Goal: Use online tool/utility: Utilize a website feature to perform a specific function

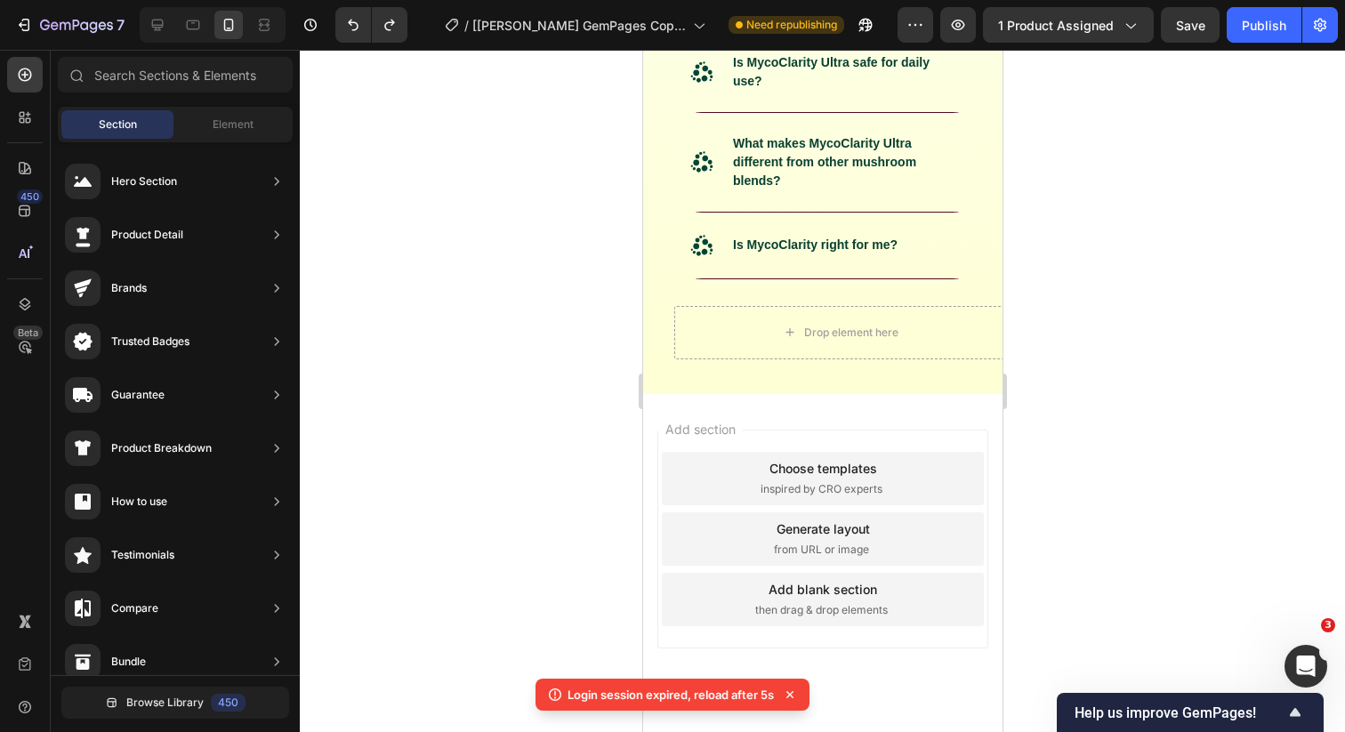
scroll to position [10123, 0]
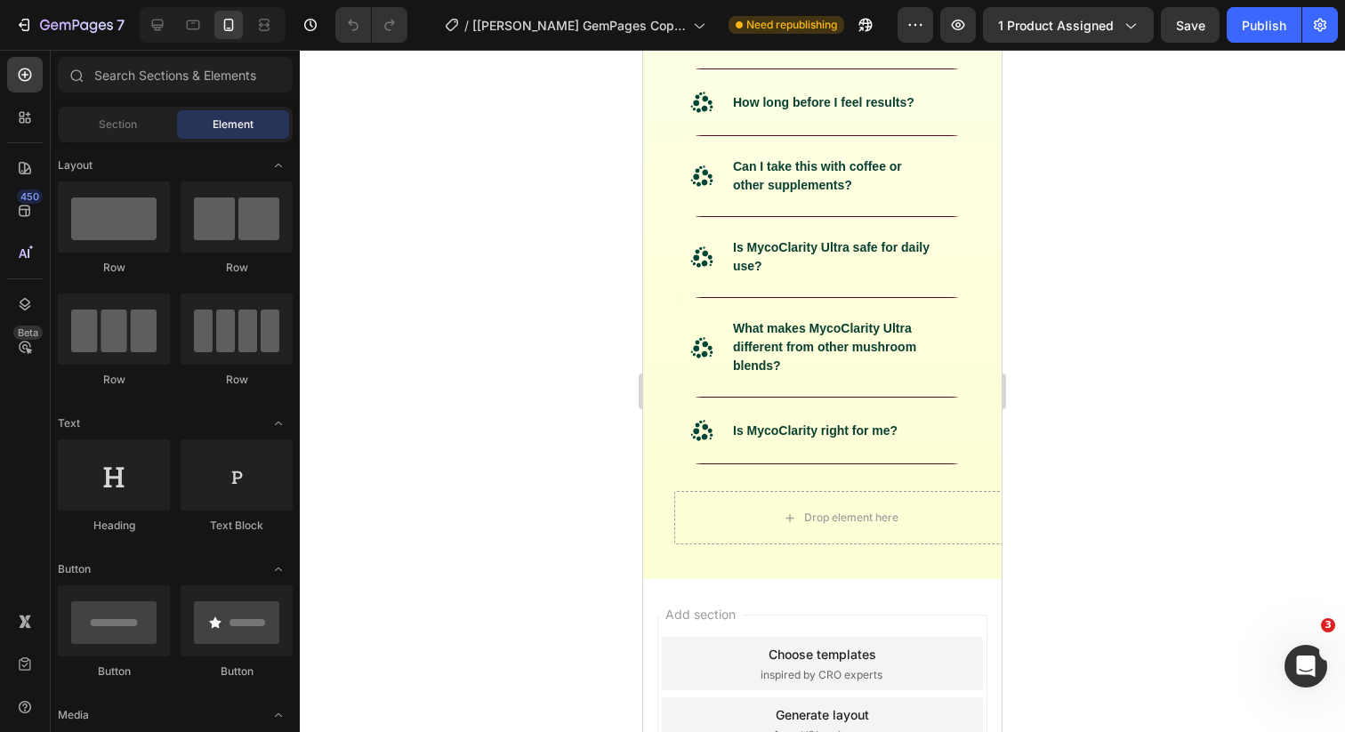
scroll to position [9750, 0]
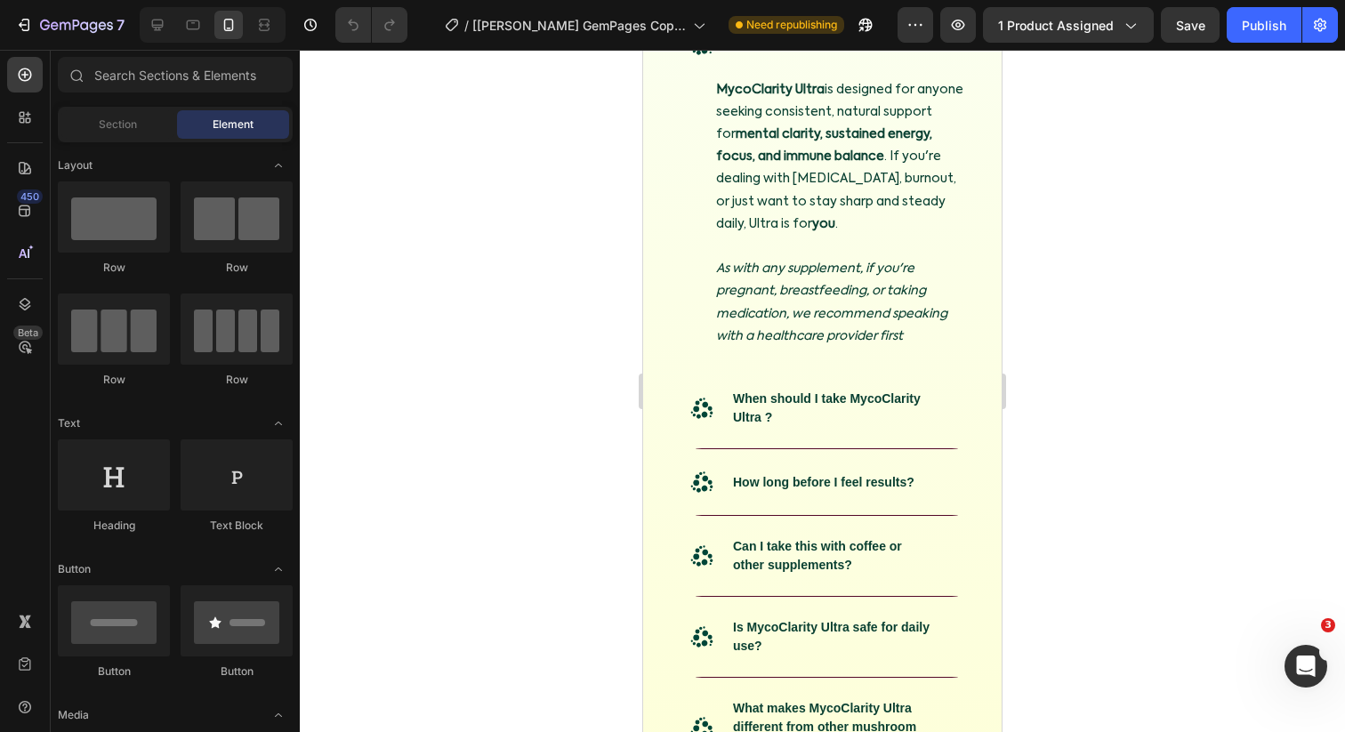
click at [664, 406] on div "FAQ Heading .id586283597606945299 .cls-1 { fill: #004638; } Is MycoClarity Ultr…" at bounding box center [840, 450] width 358 height 948
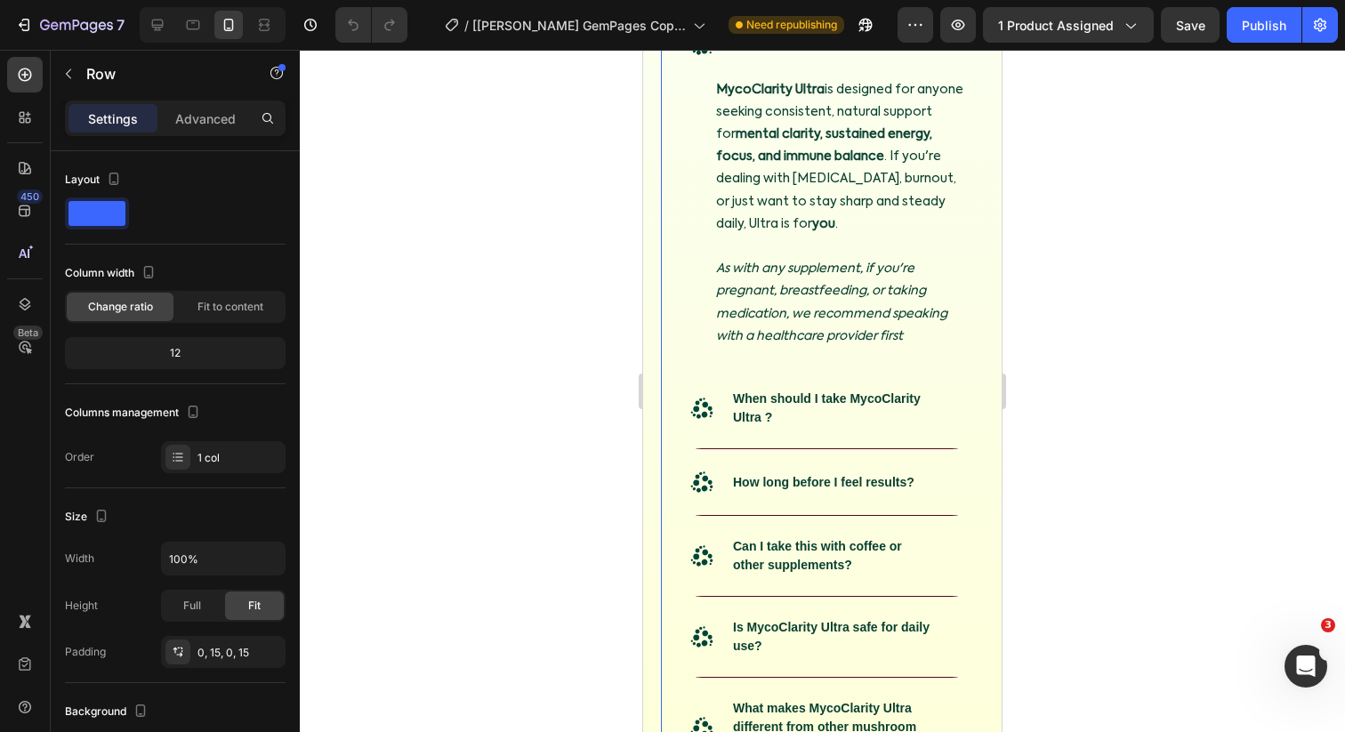
click at [644, 441] on div "FAQ Heading .id586283597606945299 .cls-1 { fill: #004638; } Is MycoClarity Ultr…" at bounding box center [822, 453] width 358 height 954
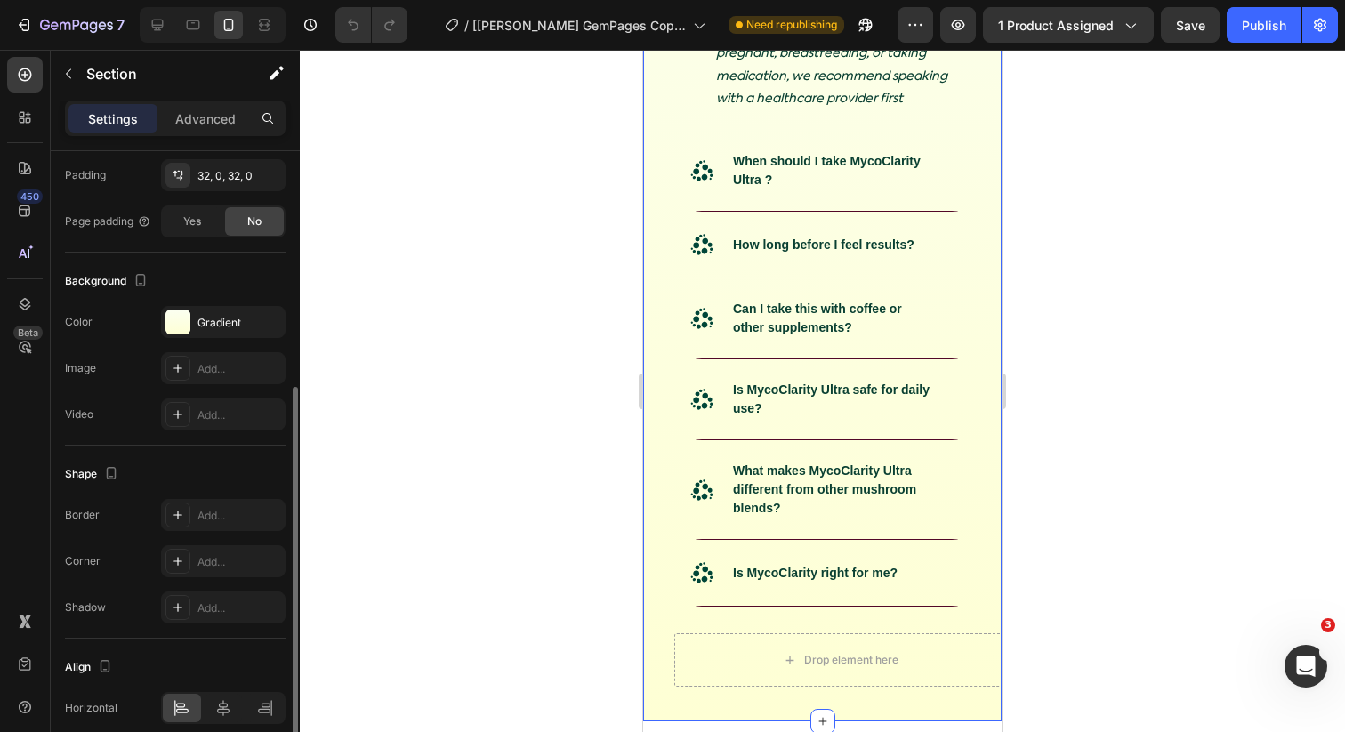
scroll to position [411, 0]
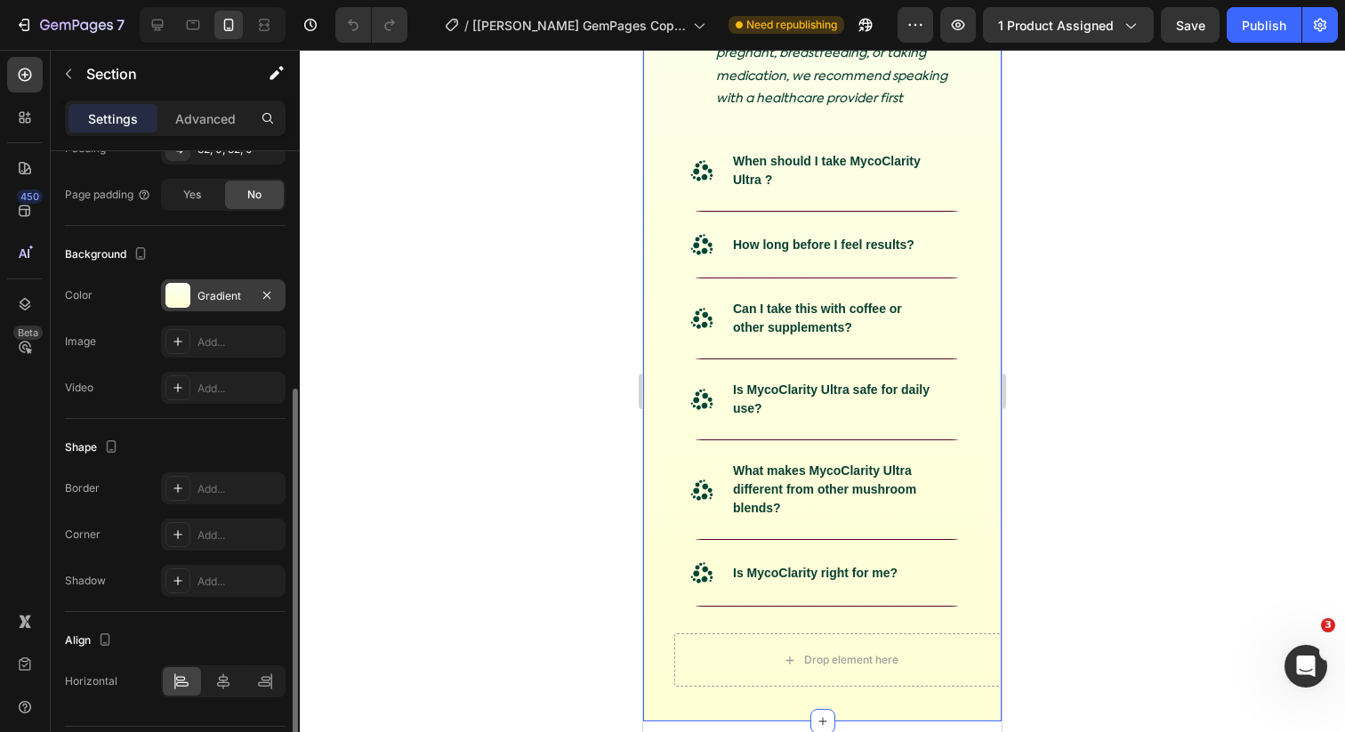
click at [214, 302] on div "Gradient" at bounding box center [223, 296] width 52 height 16
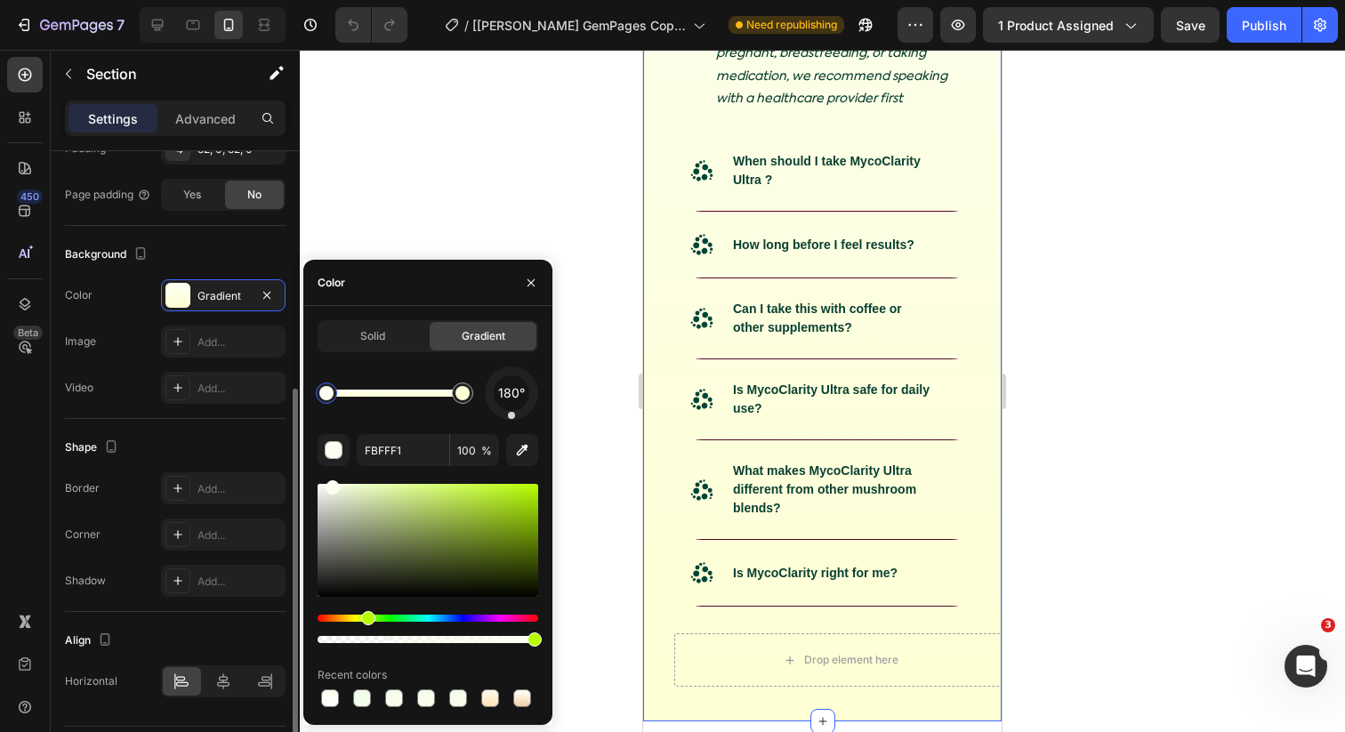
click at [207, 366] on div "The changes might be hidden by the video. Color Gradient Image Add... Video Add…" at bounding box center [175, 341] width 221 height 125
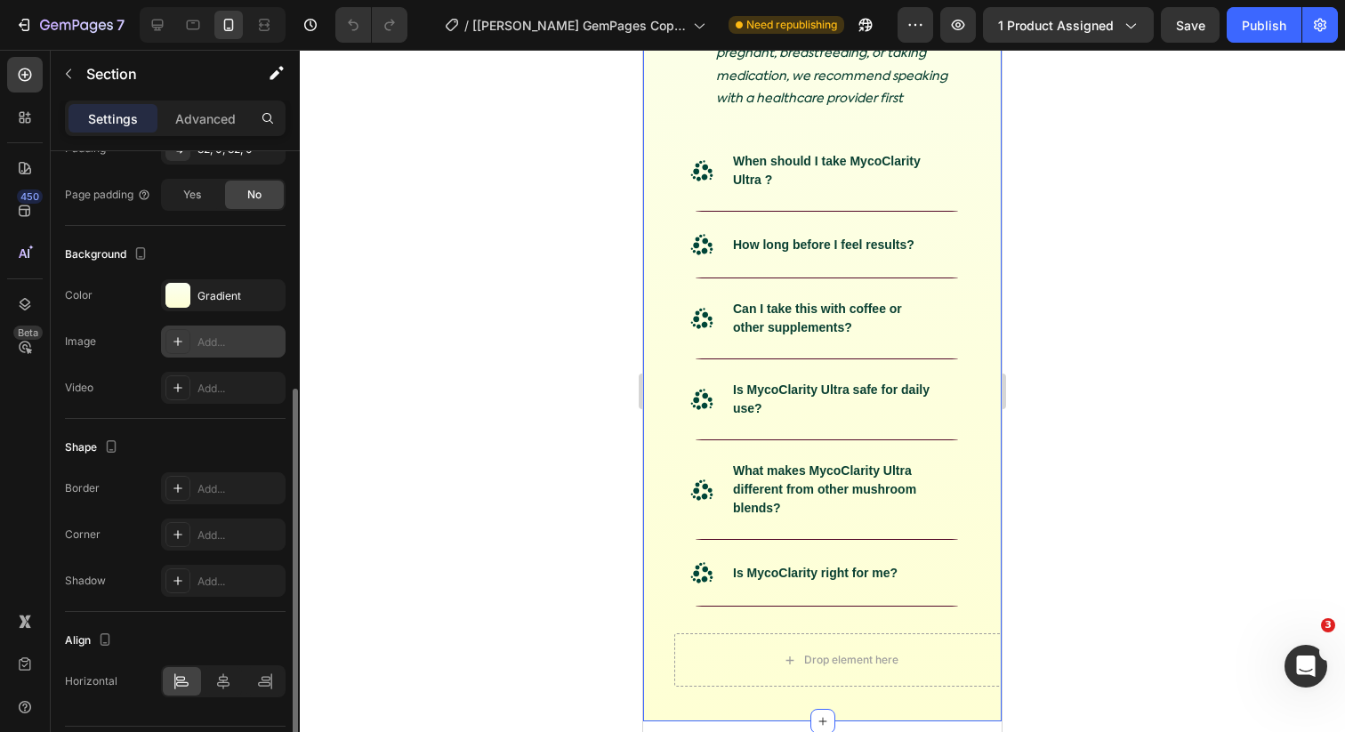
click at [208, 351] on div "Add..." at bounding box center [223, 342] width 125 height 32
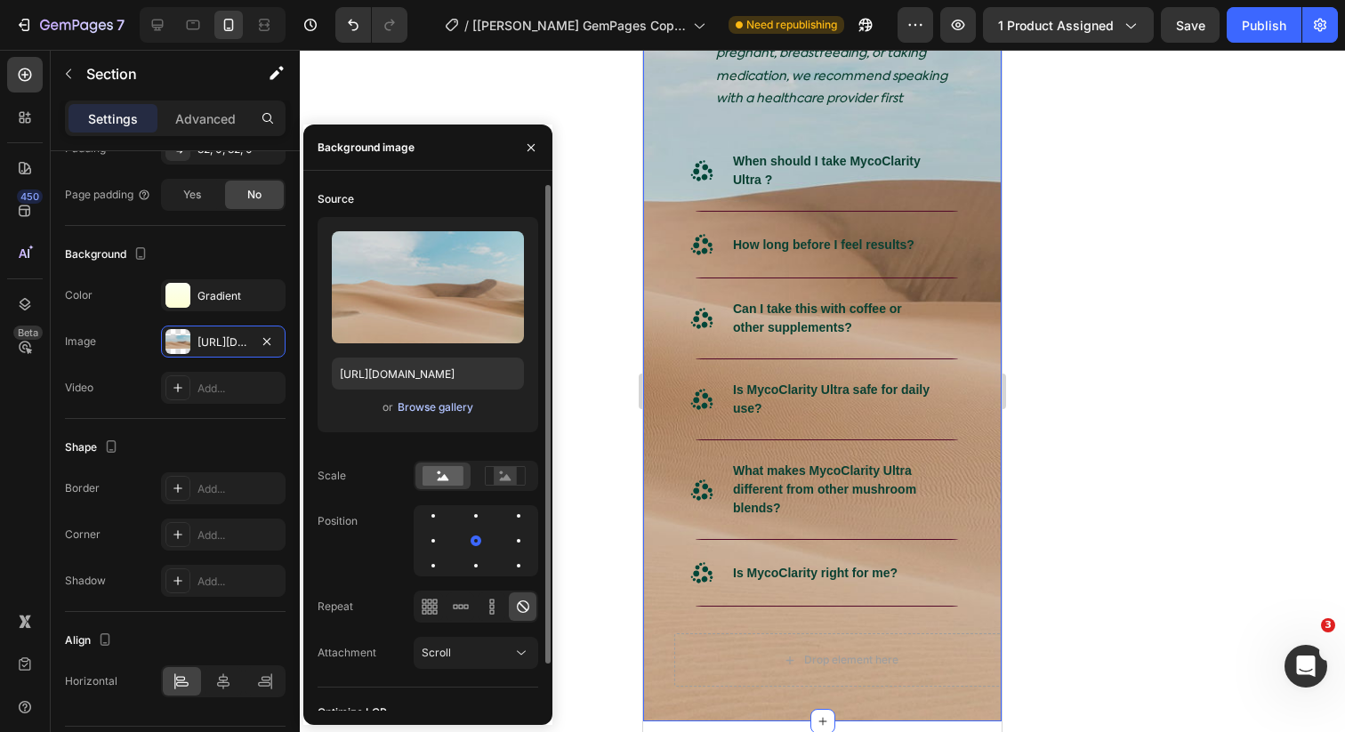
click at [414, 405] on div "Browse gallery" at bounding box center [436, 407] width 76 height 16
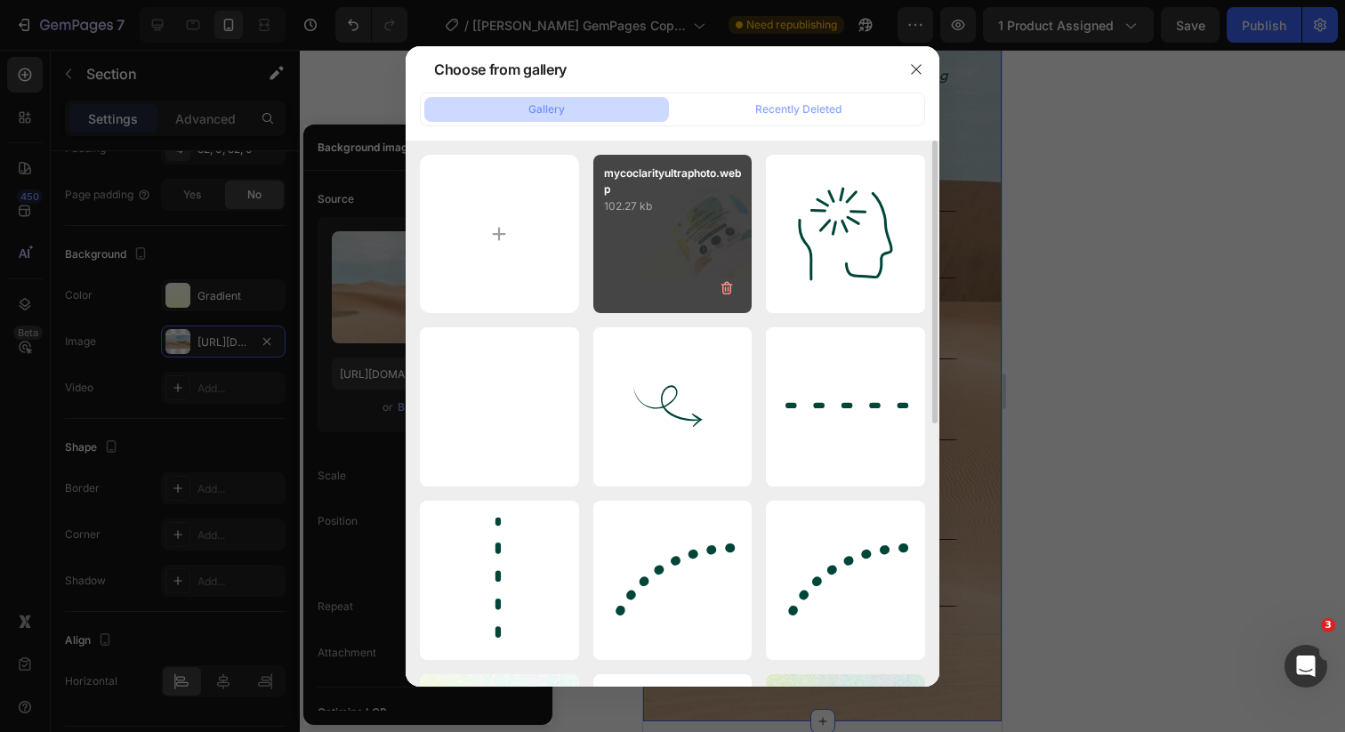
click at [640, 238] on div "mycoclarityultraphoto.webp 102.27 kb" at bounding box center [672, 234] width 159 height 159
type input "[URL][DOMAIN_NAME]"
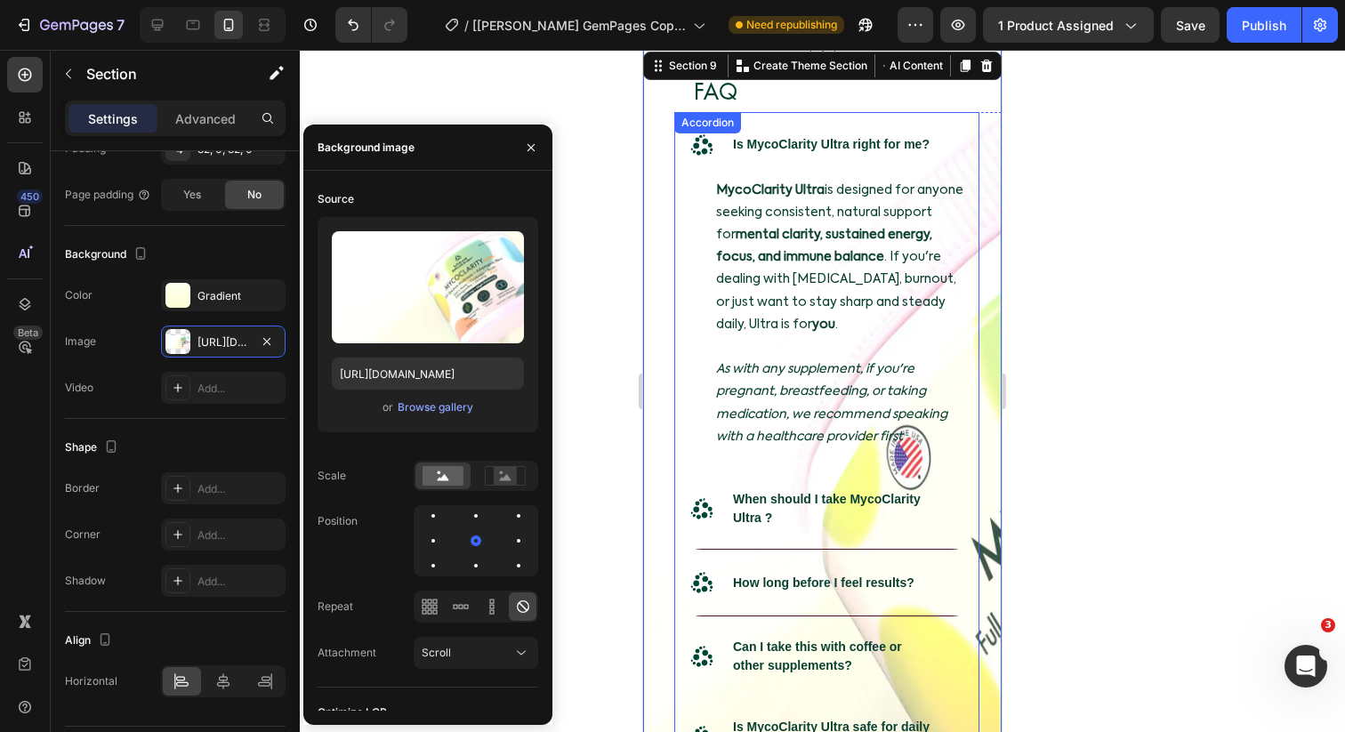
scroll to position [9603, 0]
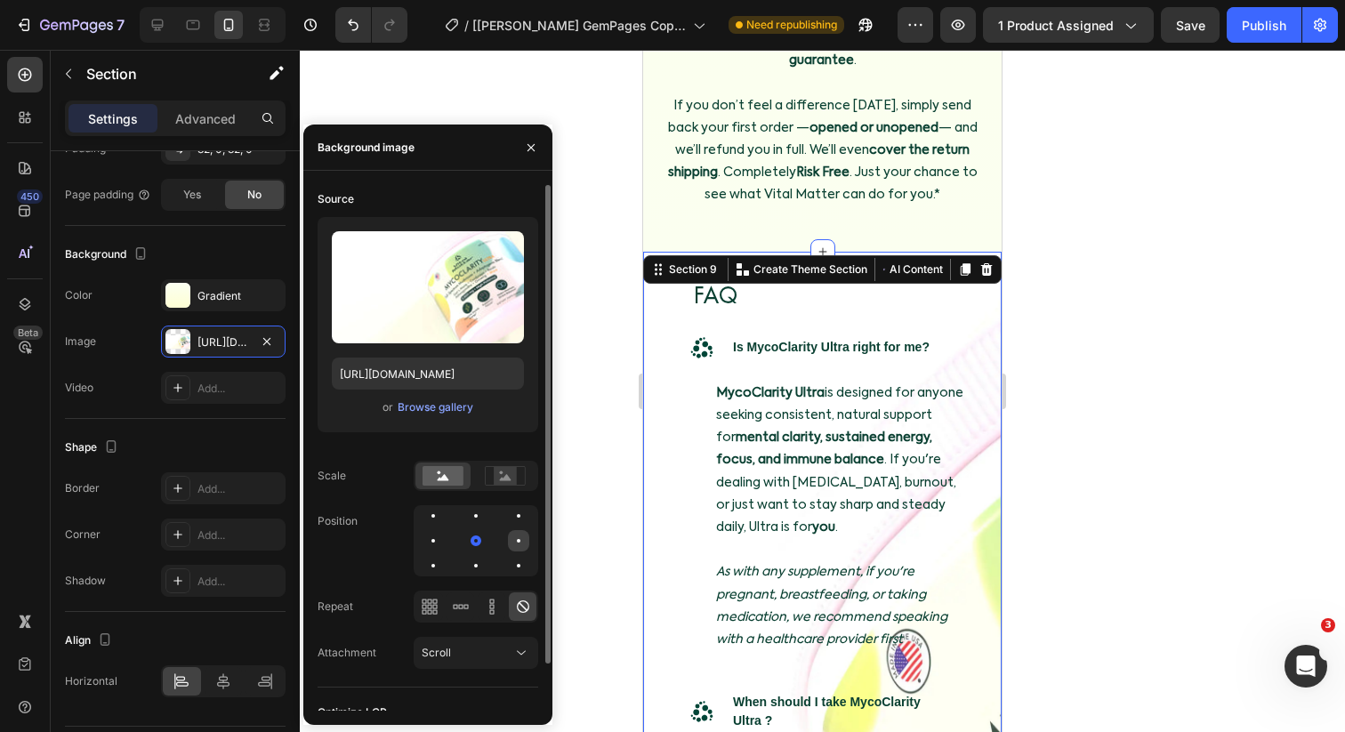
click at [517, 542] on div at bounding box center [519, 541] width 4 height 4
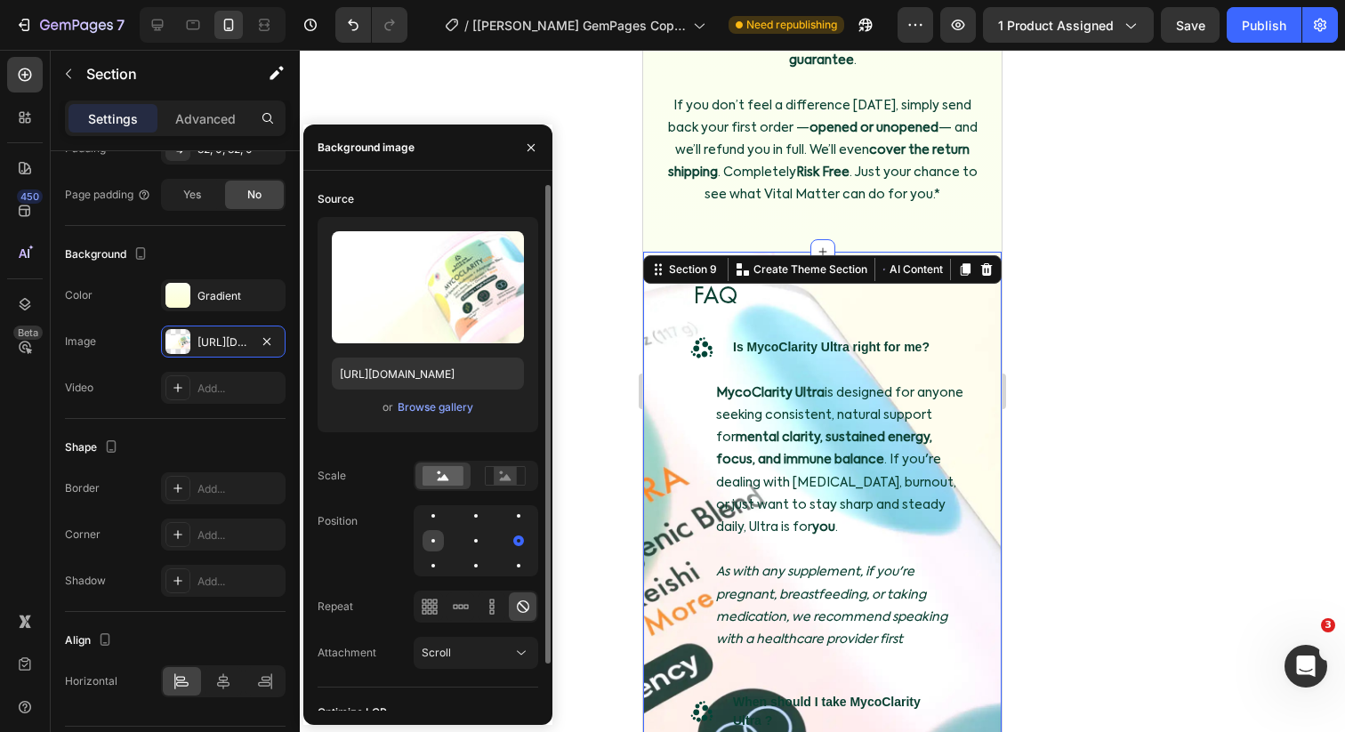
click at [435, 543] on div at bounding box center [432, 540] width 21 height 21
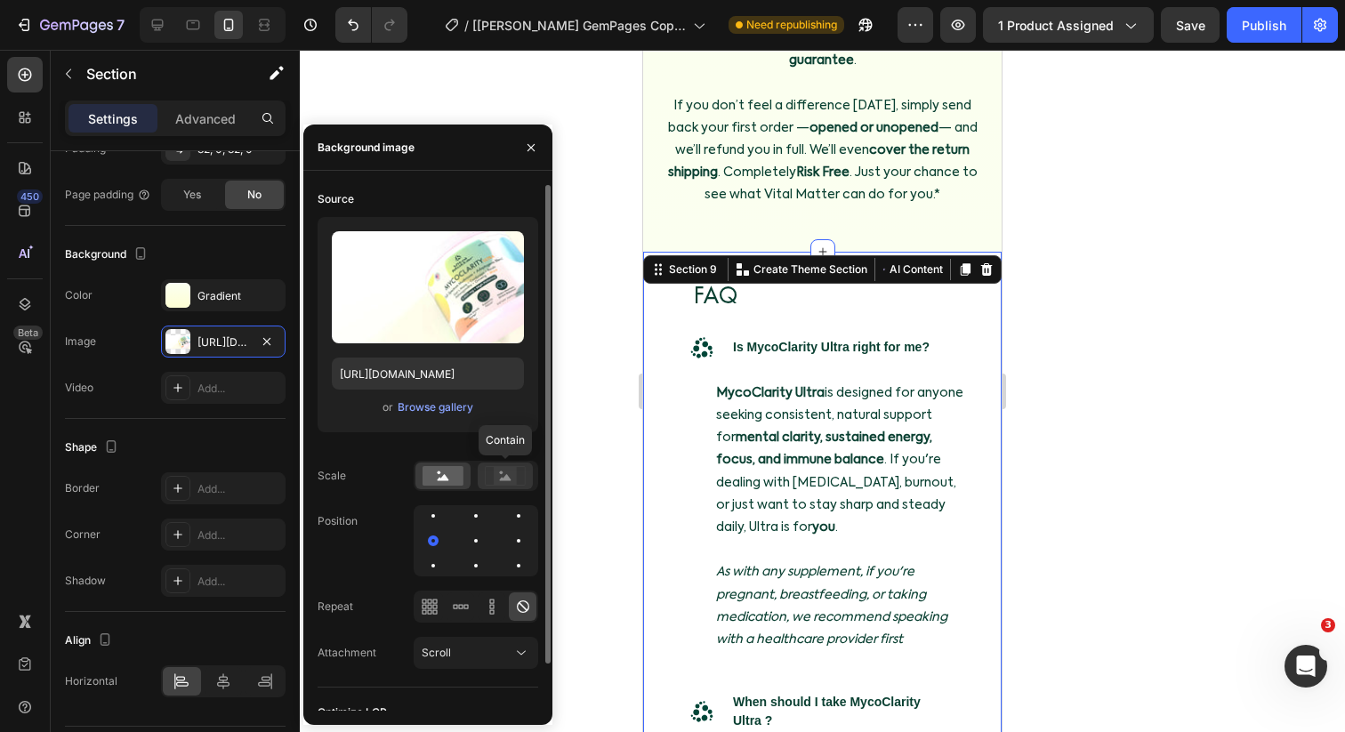
click at [493, 476] on icon at bounding box center [505, 476] width 41 height 20
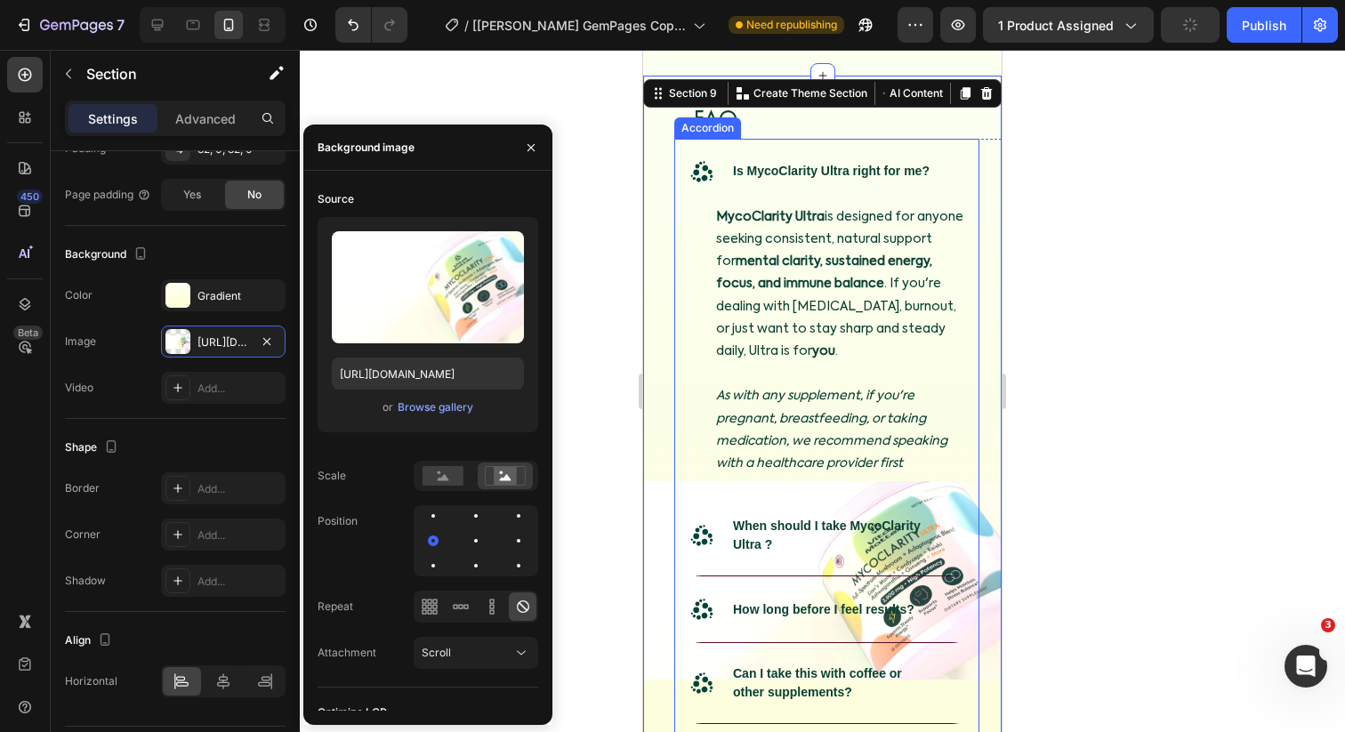
scroll to position [9780, 0]
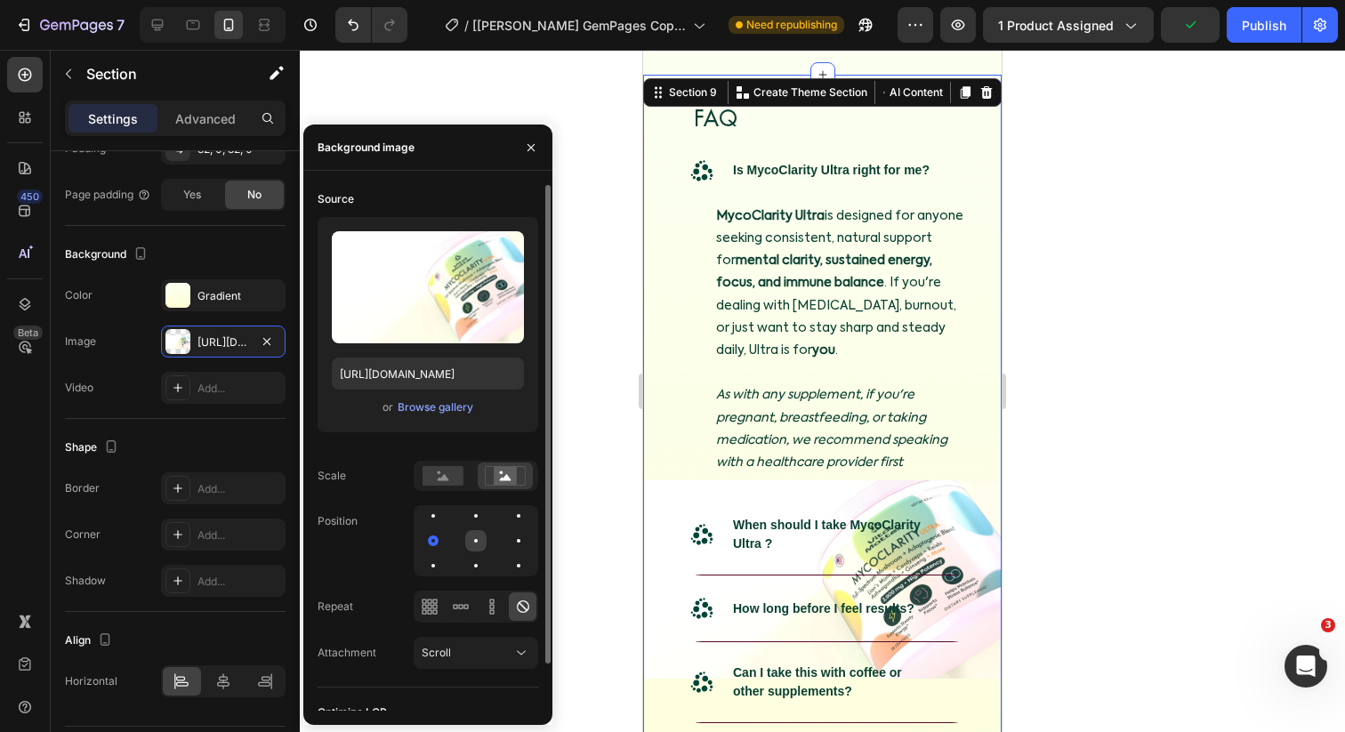
click at [476, 541] on div at bounding box center [476, 541] width 4 height 4
click at [513, 539] on div at bounding box center [518, 540] width 21 height 21
click at [475, 565] on div at bounding box center [476, 566] width 4 height 4
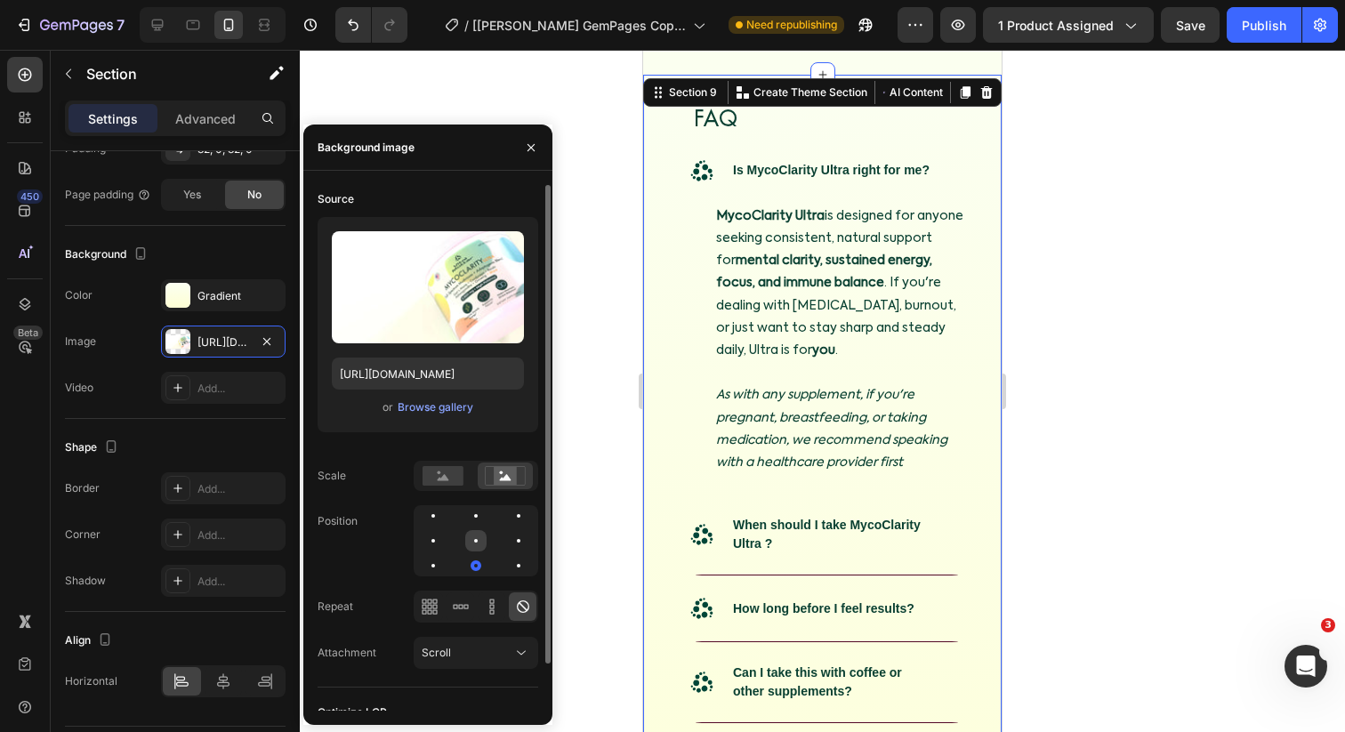
click at [477, 531] on div at bounding box center [475, 540] width 21 height 21
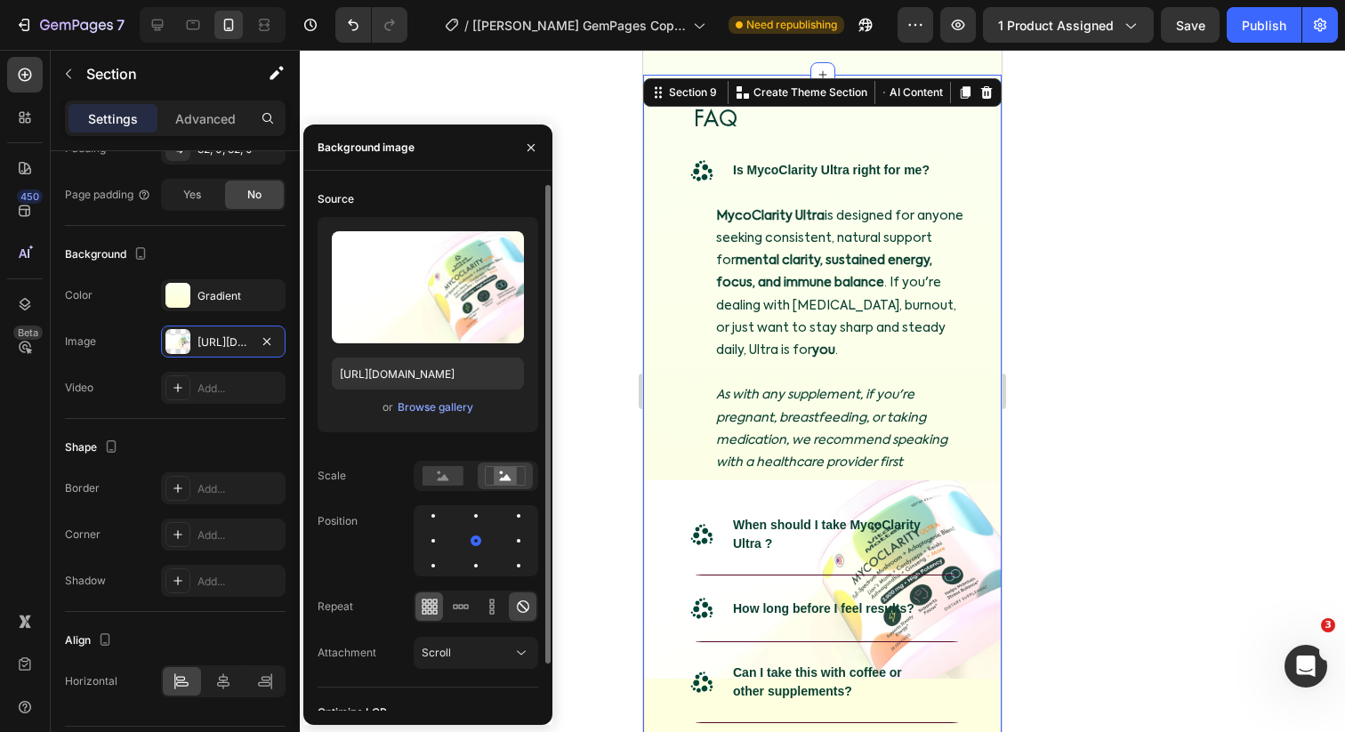
click at [439, 605] on div at bounding box center [429, 606] width 28 height 28
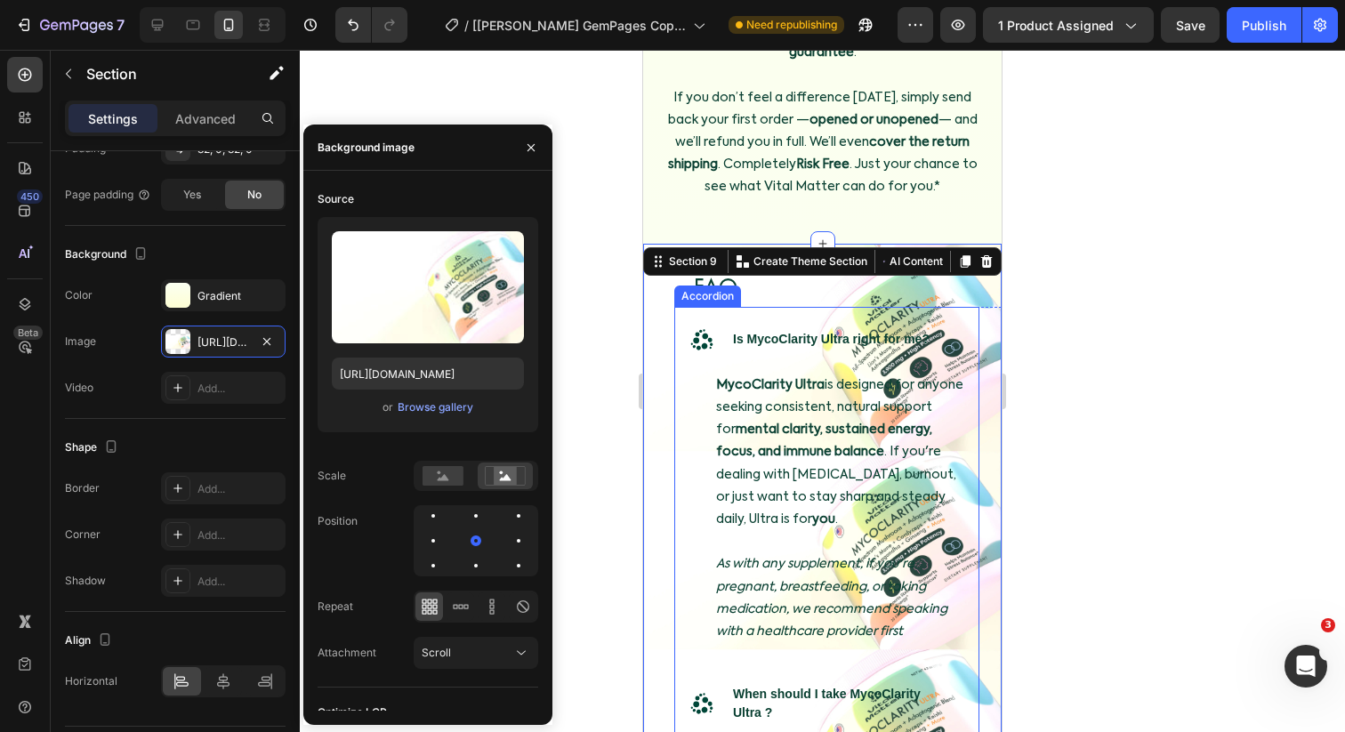
scroll to position [9596, 0]
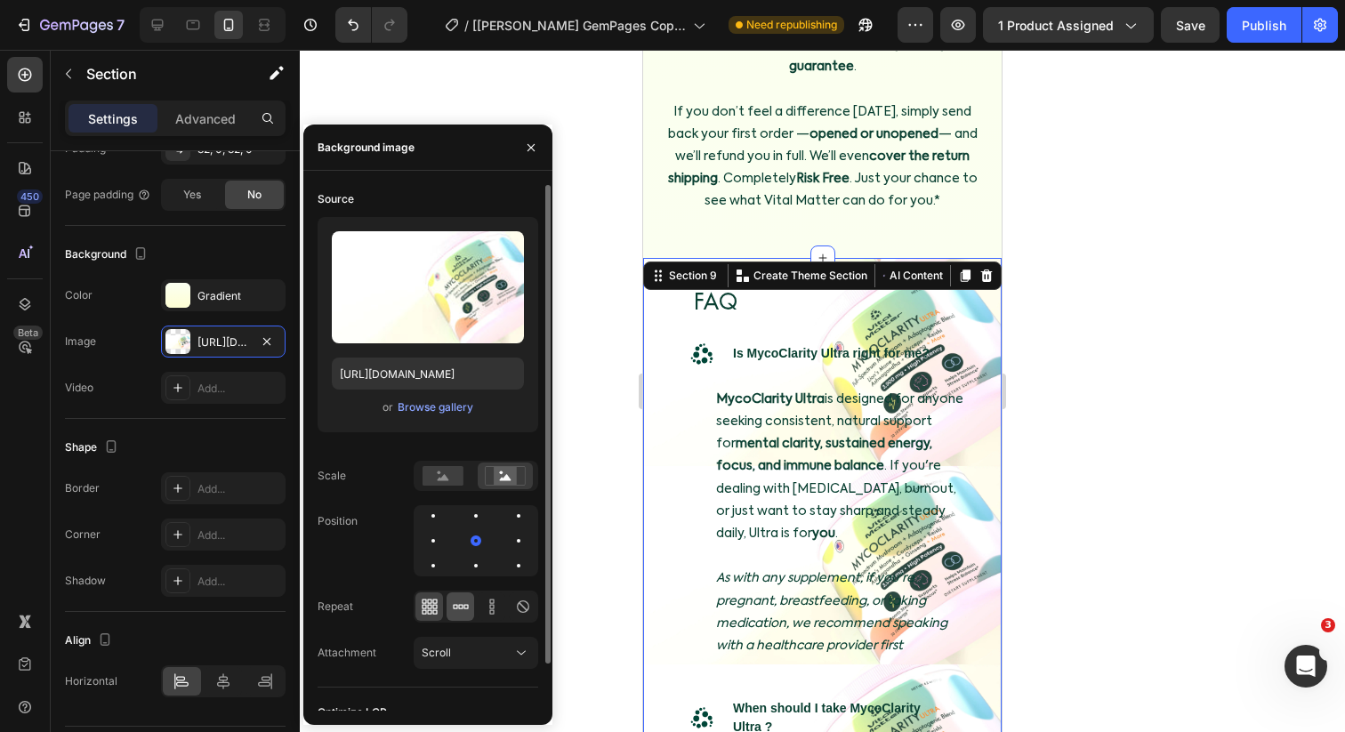
click at [455, 607] on icon at bounding box center [461, 607] width 18 height 18
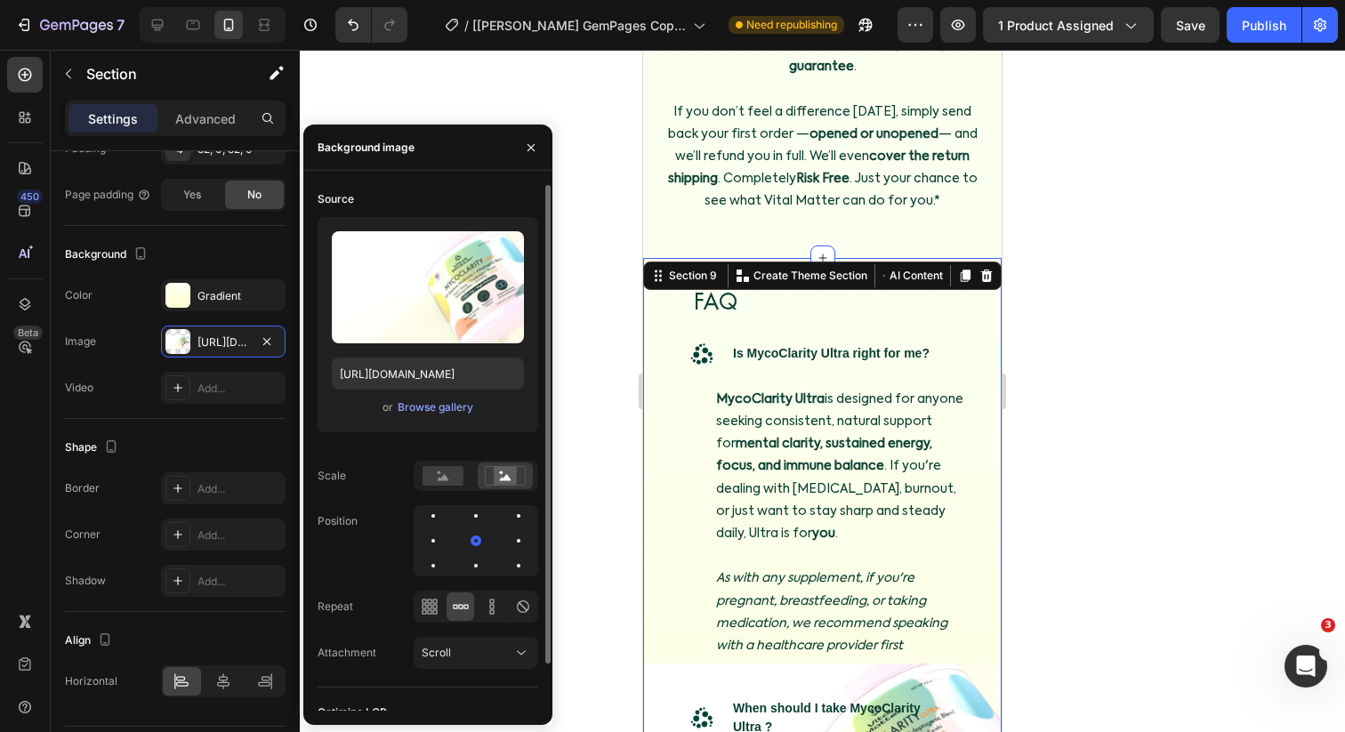
click at [507, 612] on div at bounding box center [476, 607] width 125 height 32
click at [494, 617] on div at bounding box center [492, 606] width 28 height 28
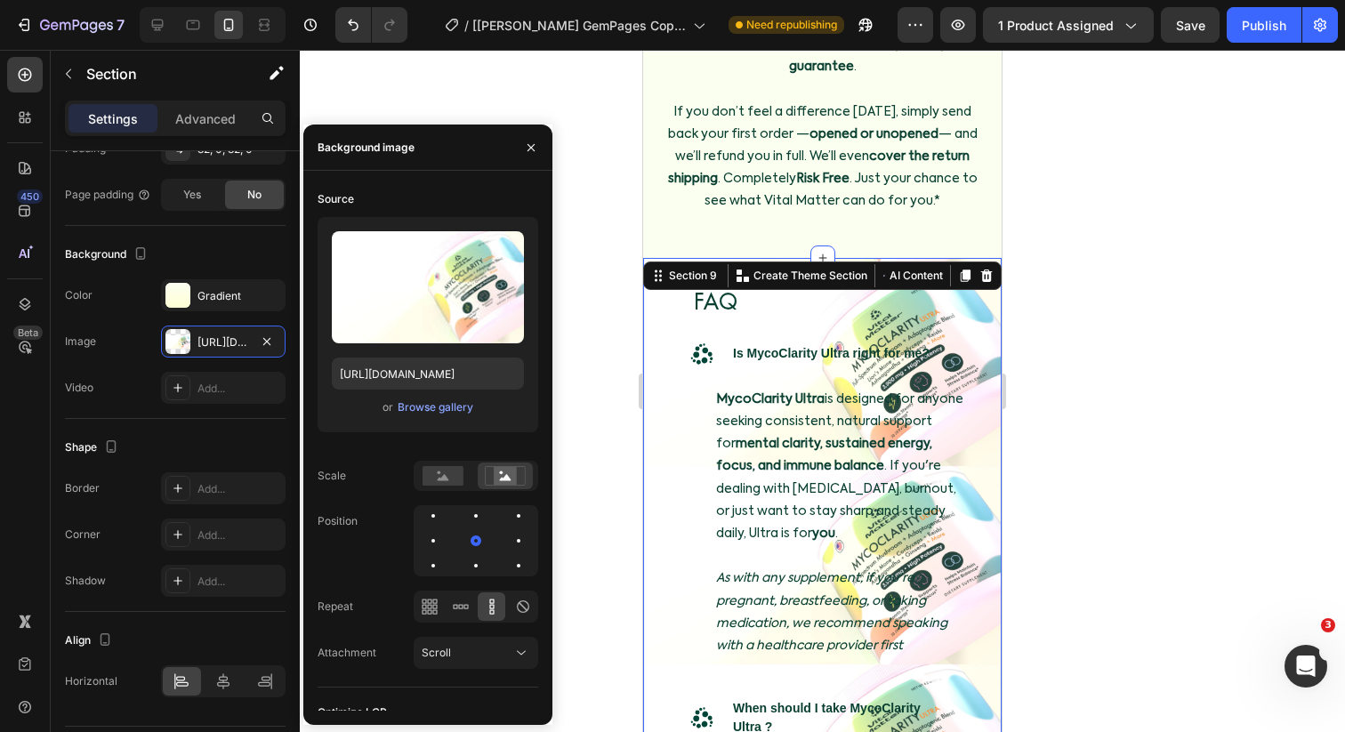
scroll to position [9638, 0]
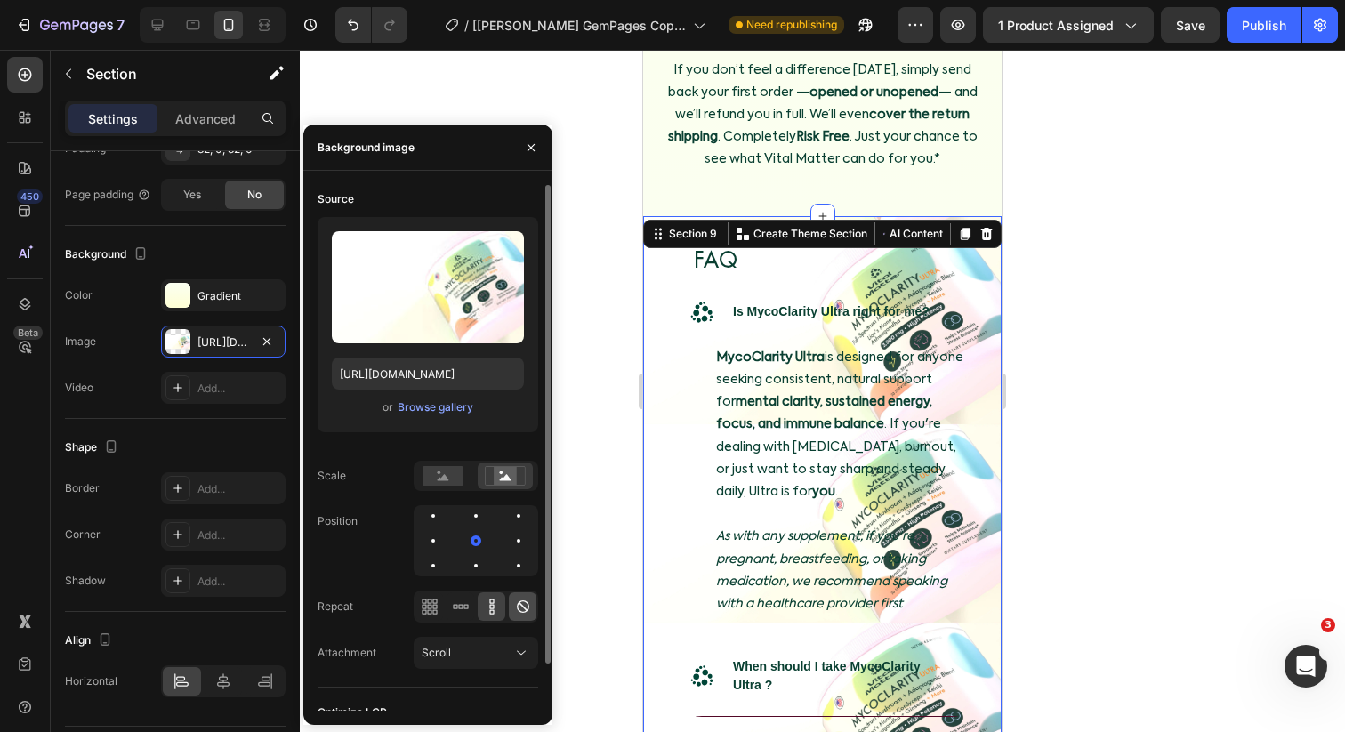
click at [517, 596] on div at bounding box center [523, 606] width 28 height 28
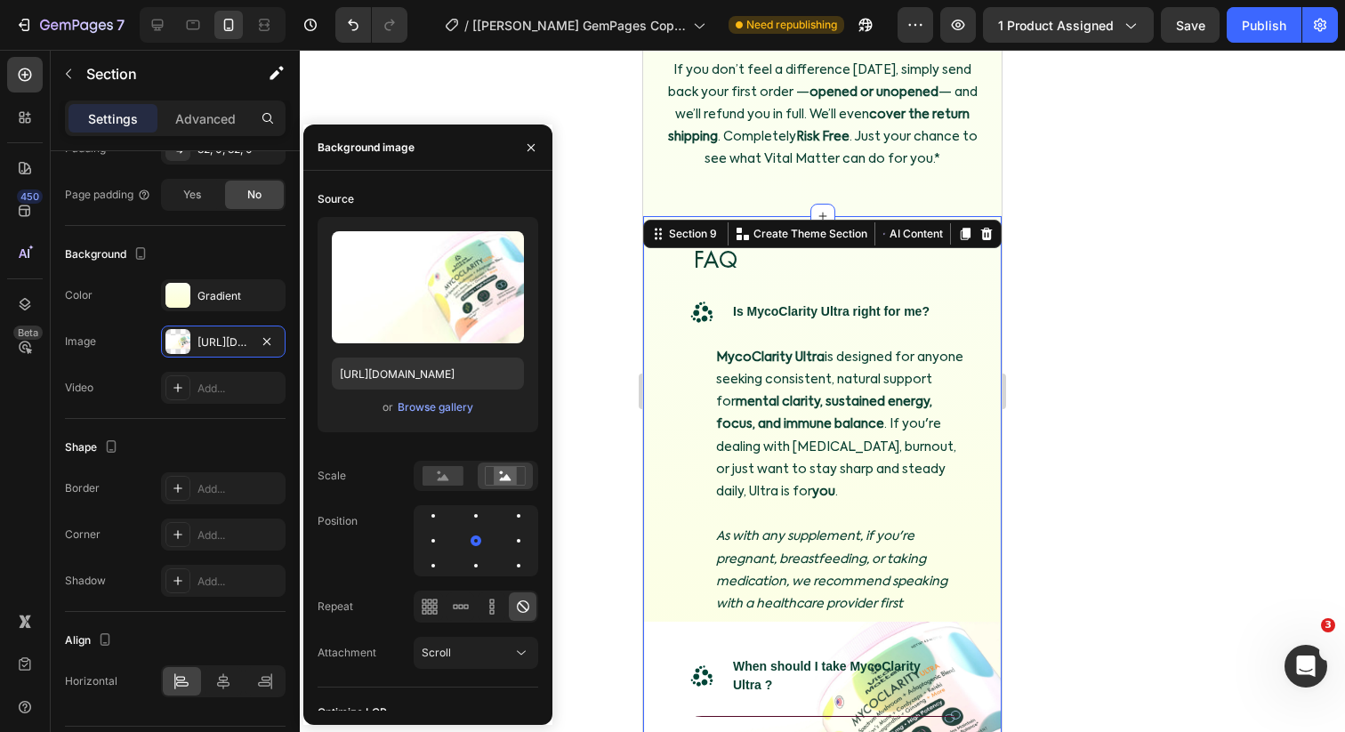
click at [662, 472] on div "FAQ Heading .id586283597606945299 .cls-1 { fill: #004638; } Is MycoClarity Ultr…" at bounding box center [840, 719] width 358 height 948
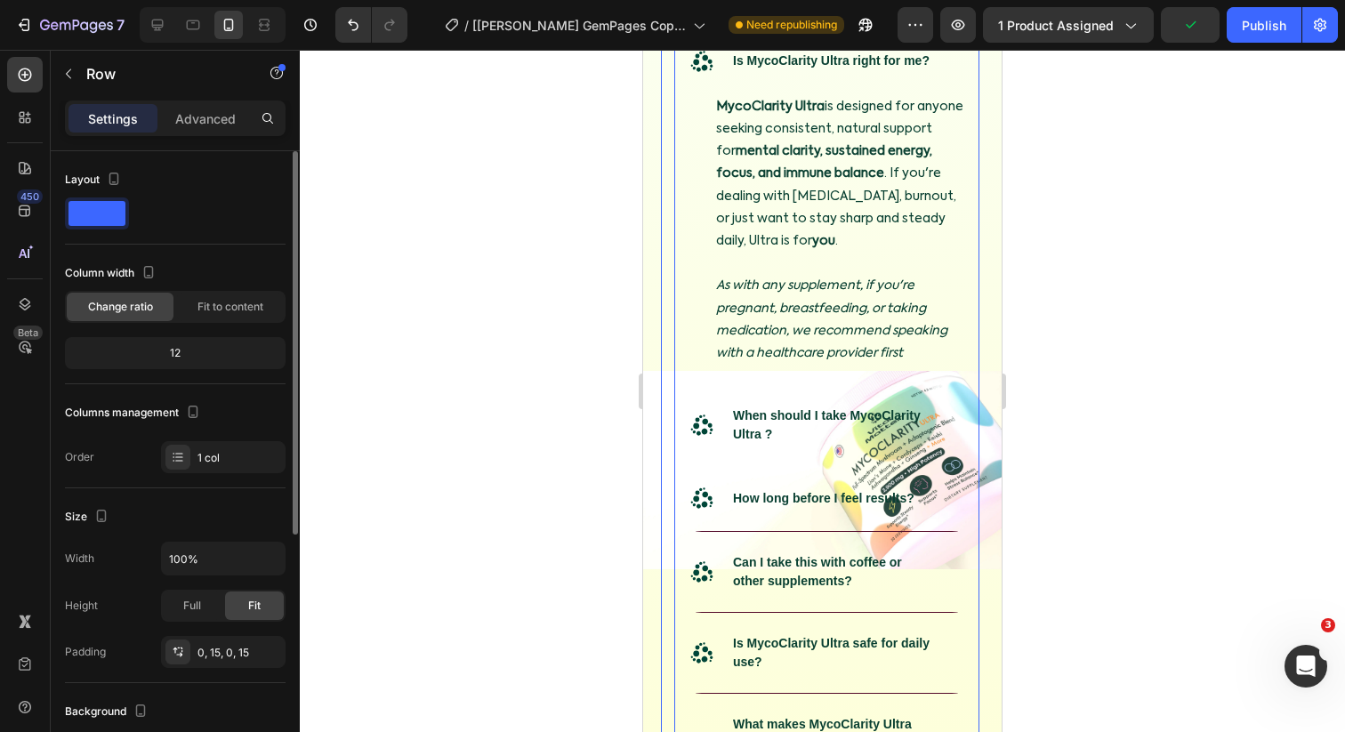
scroll to position [9789, 0]
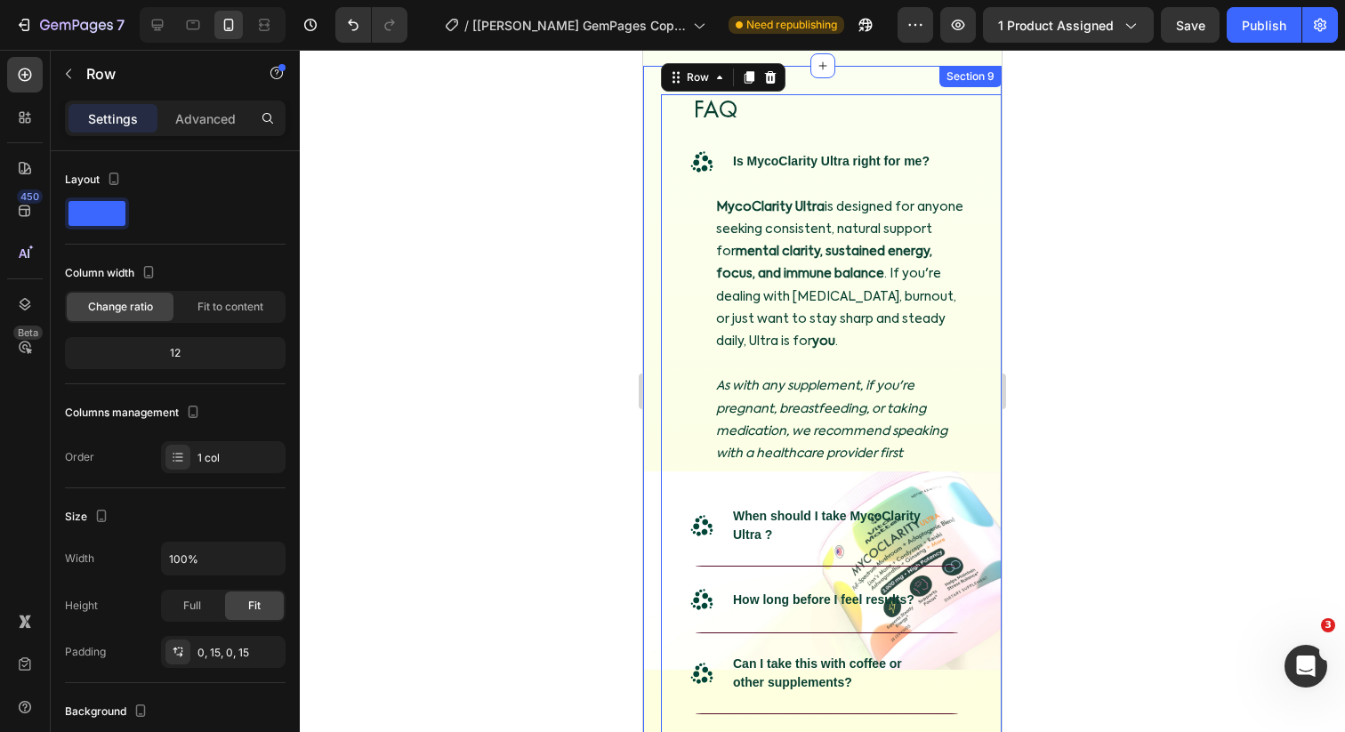
click at [651, 423] on div "FAQ Heading .id586283597606945299 .cls-1 { fill: #004638; } Is MycoClarity Ultr…" at bounding box center [822, 571] width 358 height 954
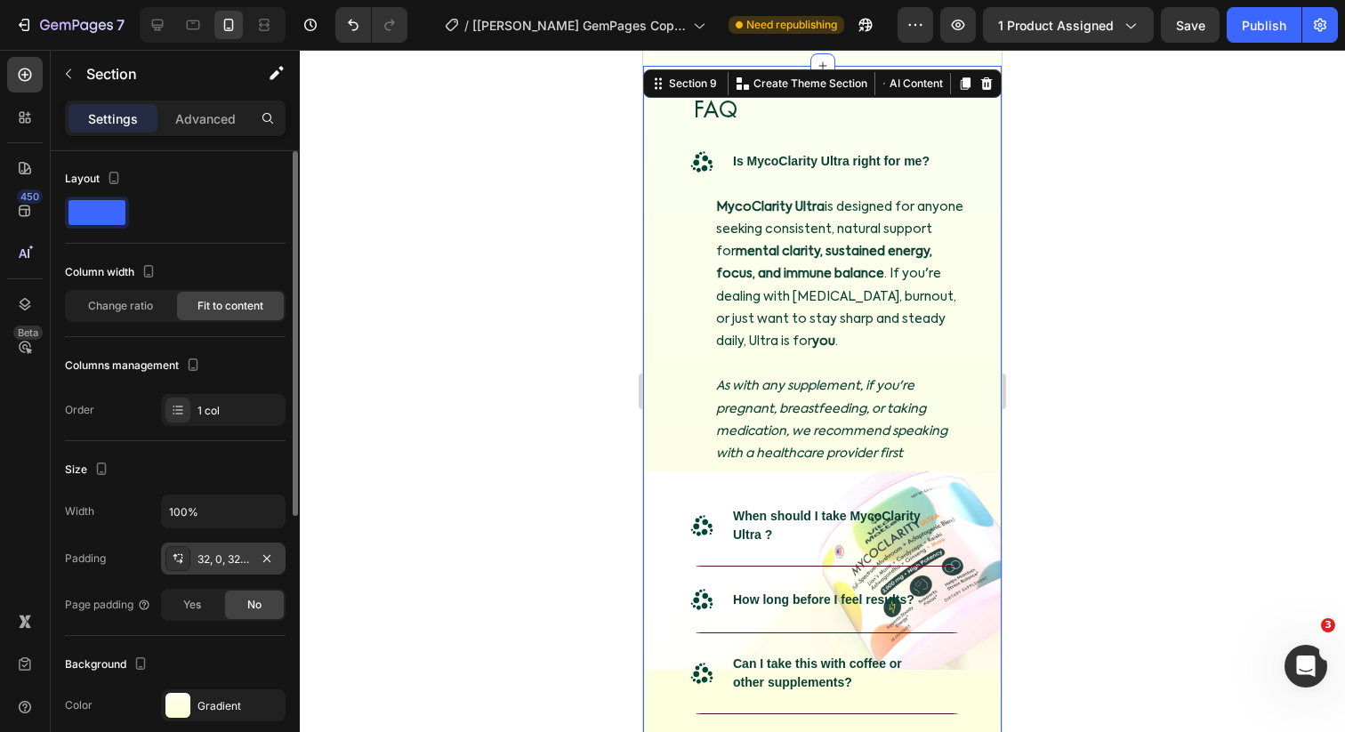
scroll to position [198, 0]
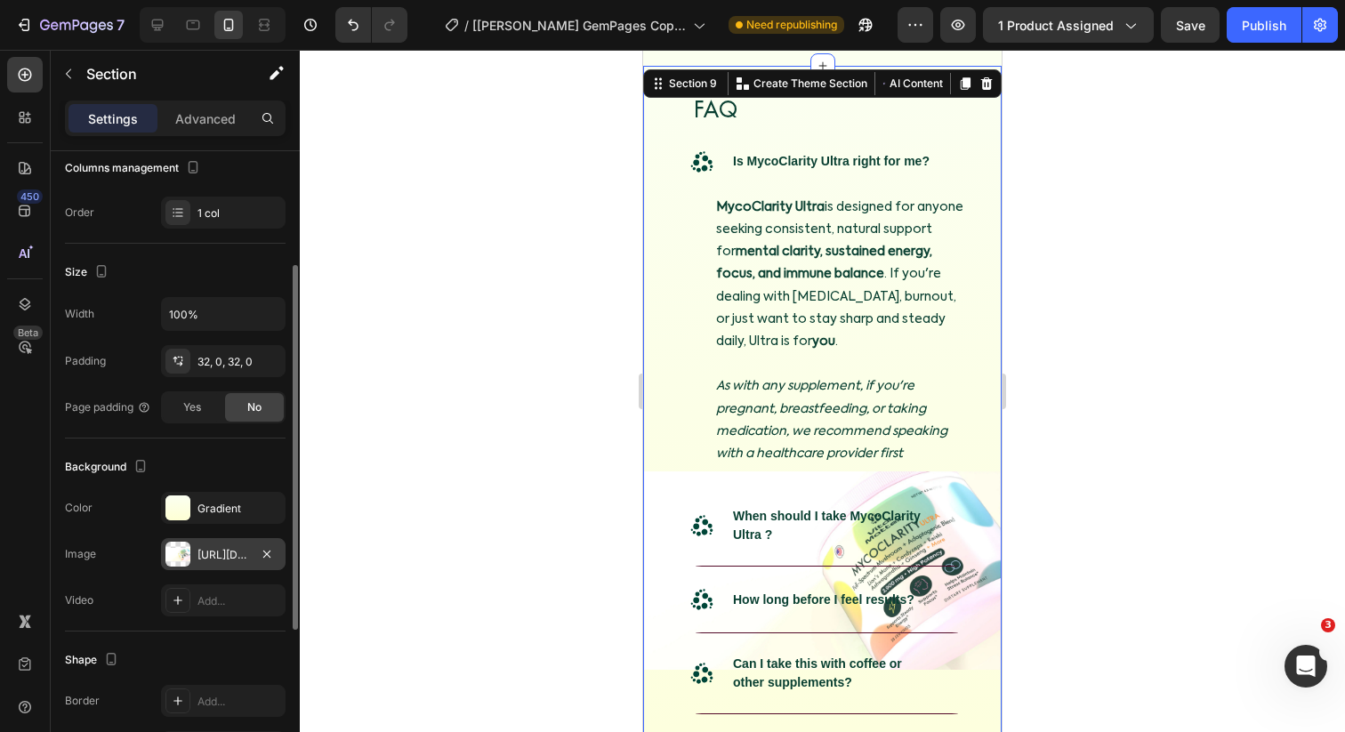
click at [221, 550] on div "[URL][DOMAIN_NAME]" at bounding box center [223, 555] width 52 height 16
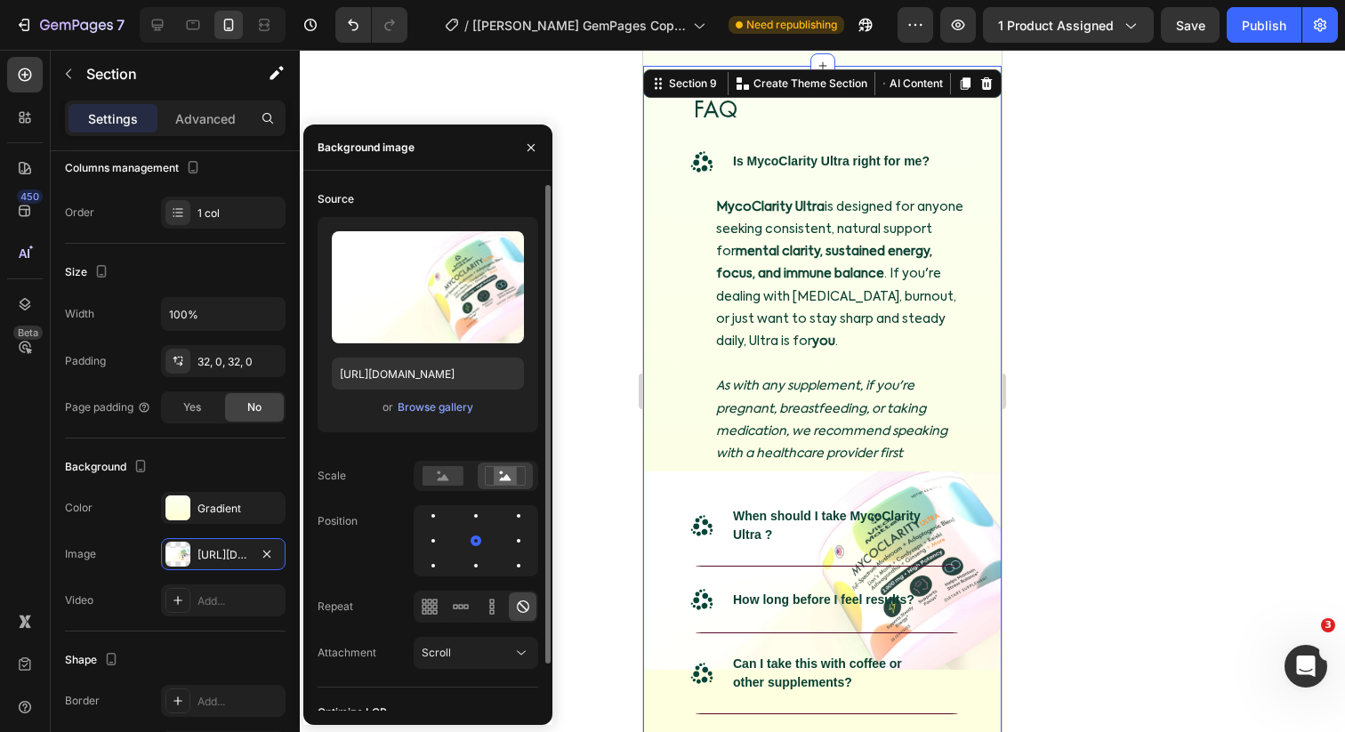
click at [468, 489] on div at bounding box center [476, 476] width 125 height 30
click at [456, 481] on rect at bounding box center [442, 476] width 41 height 20
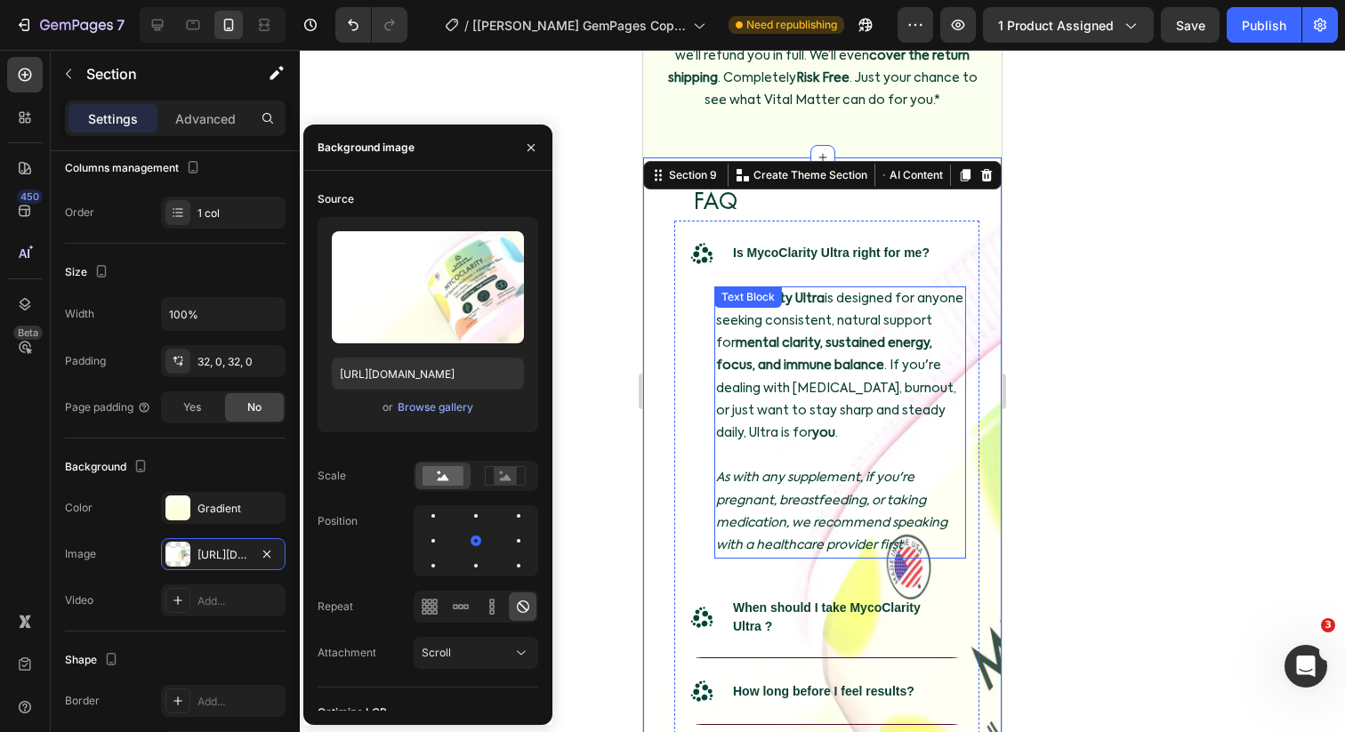
scroll to position [9538, 0]
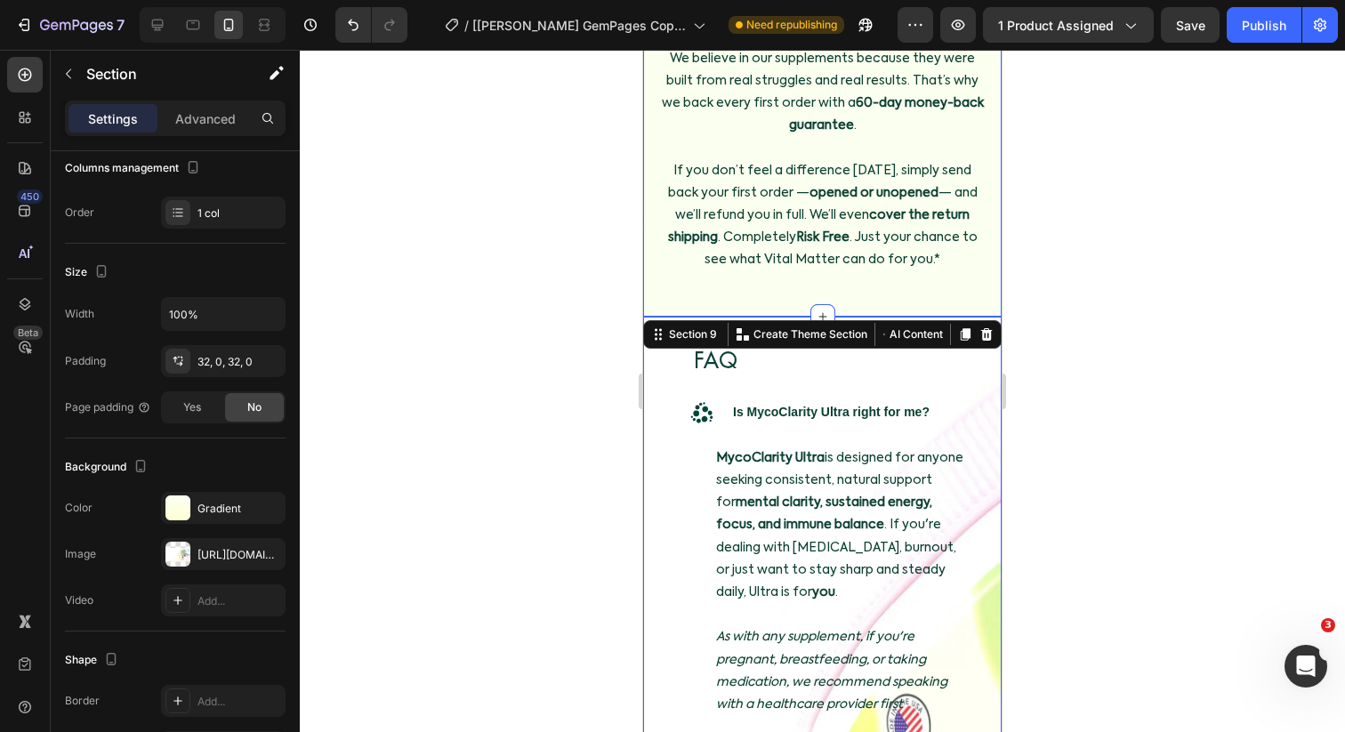
click at [904, 277] on div "Image Our Guarantee To You Heading We believe in our supplements because they w…" at bounding box center [822, 57] width 358 height 519
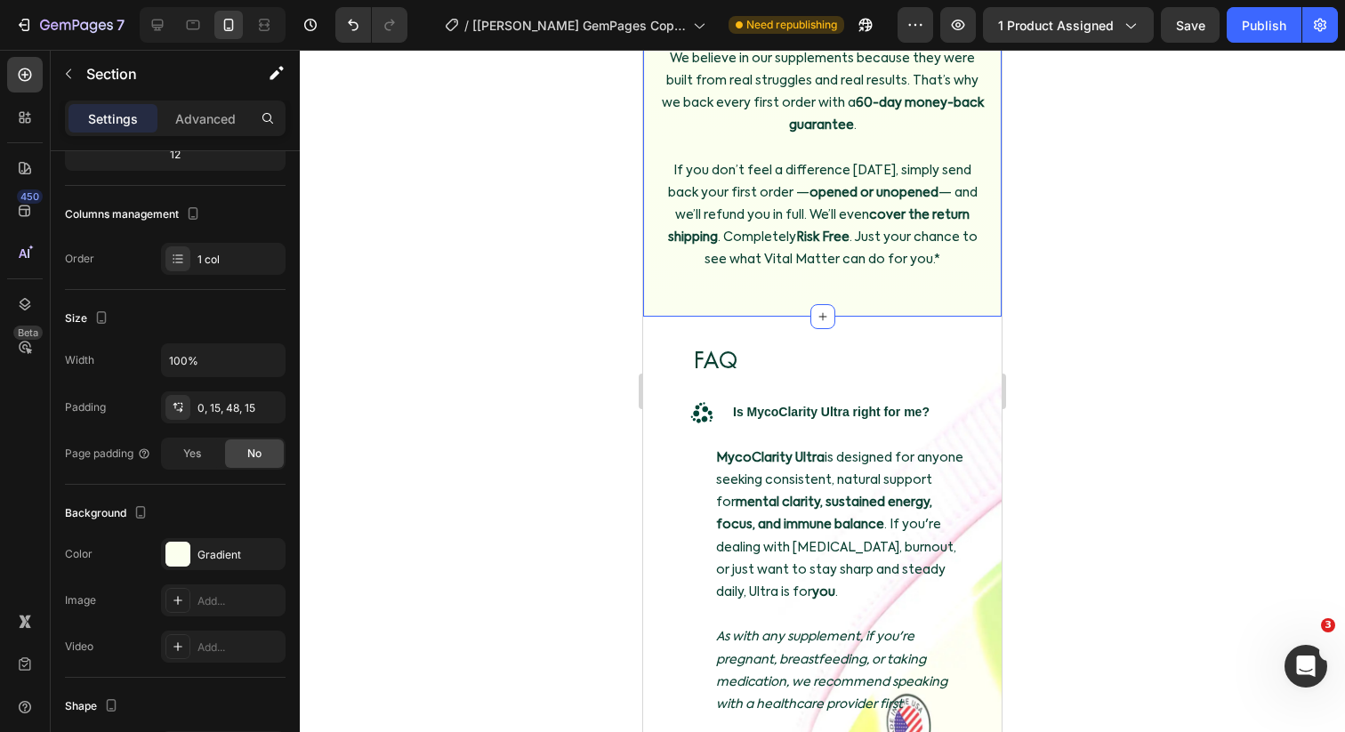
click at [1095, 279] on div at bounding box center [822, 391] width 1045 height 682
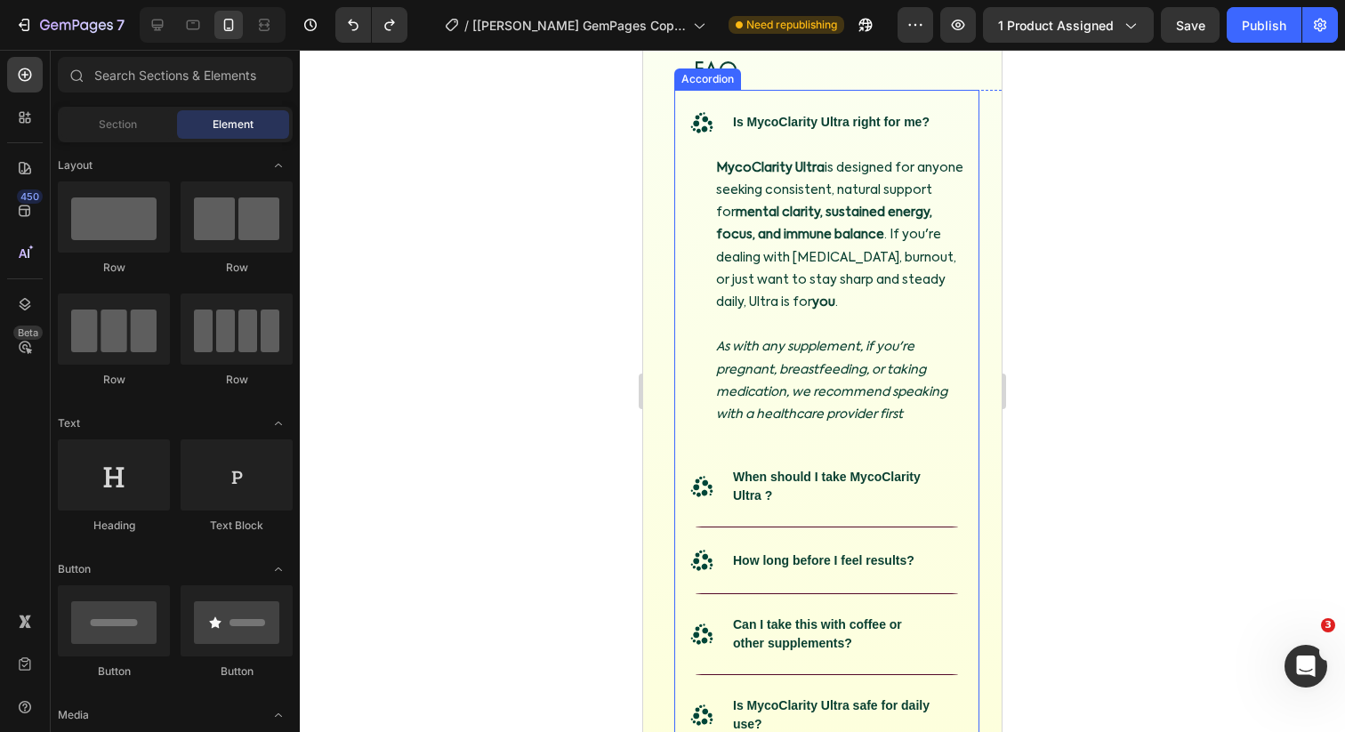
scroll to position [9479, 0]
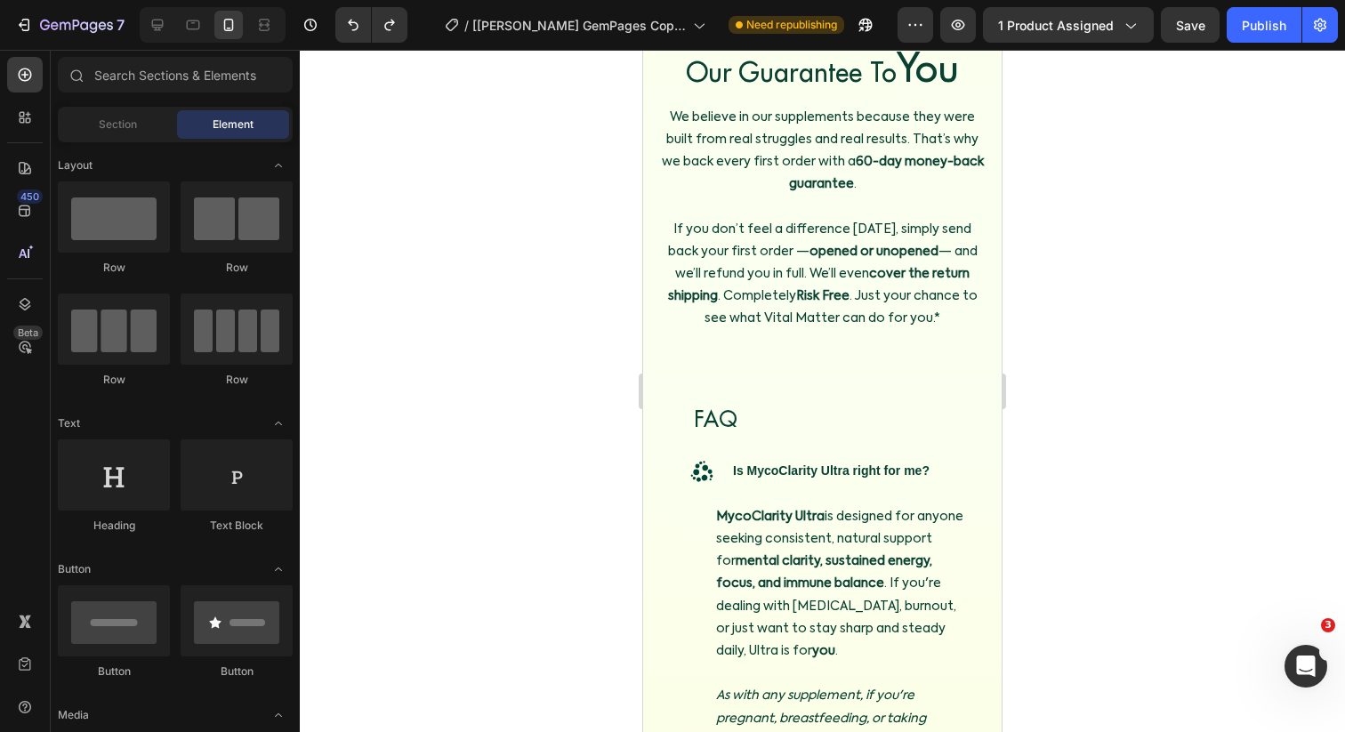
click at [1084, 358] on div at bounding box center [822, 391] width 1045 height 682
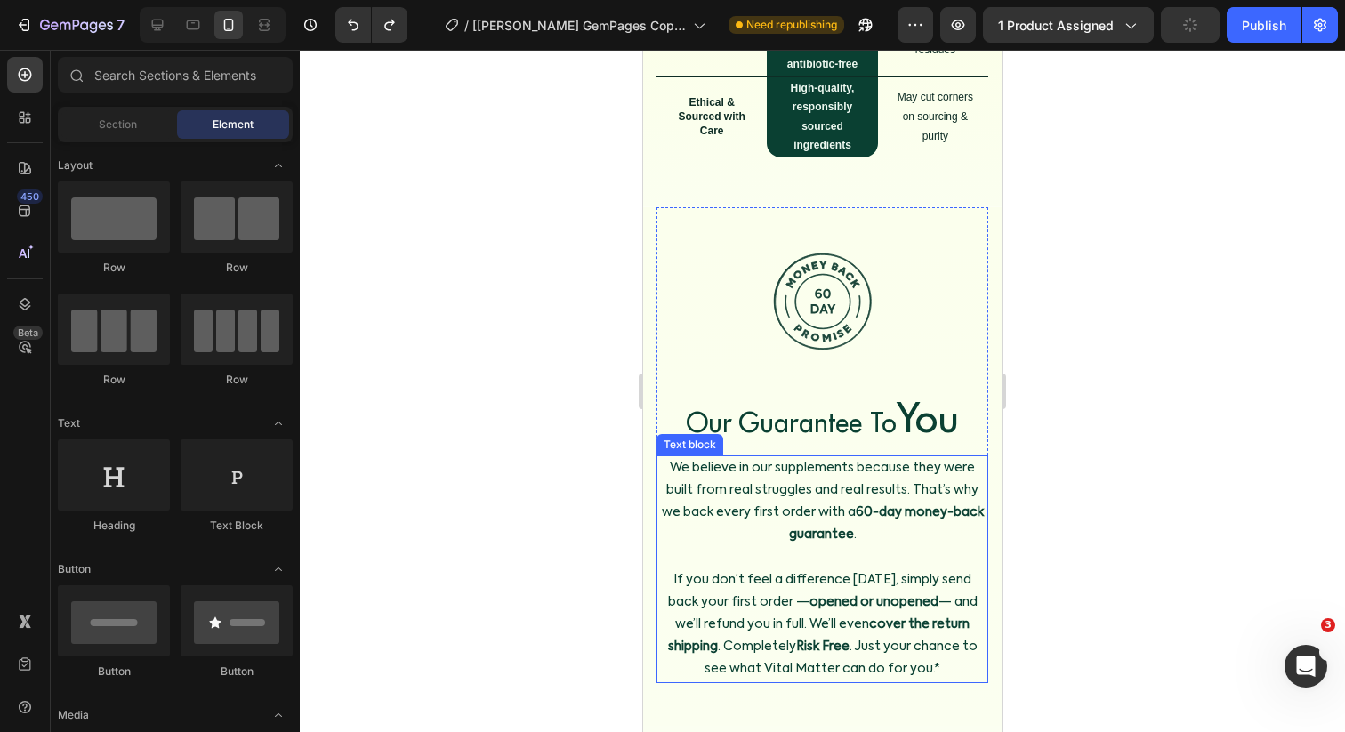
scroll to position [9167, 0]
